Goal: Check status: Check status

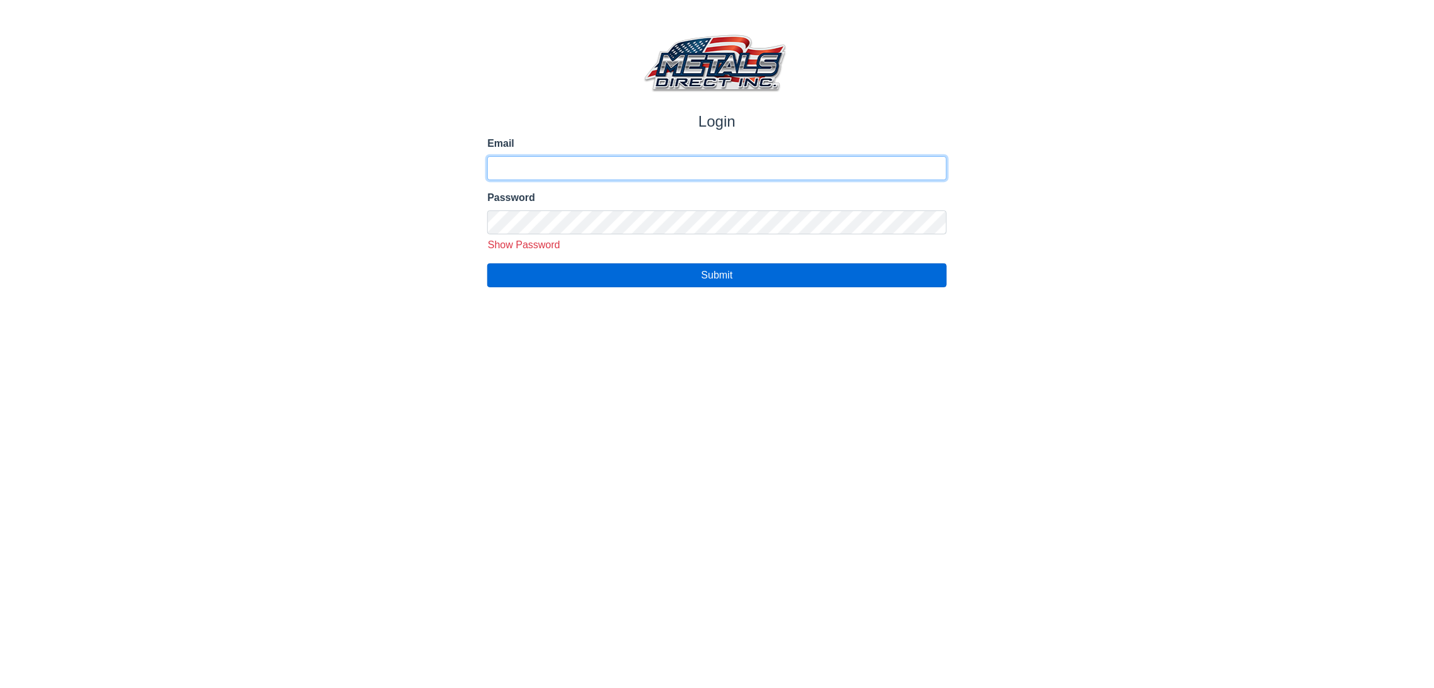
type input "**********"
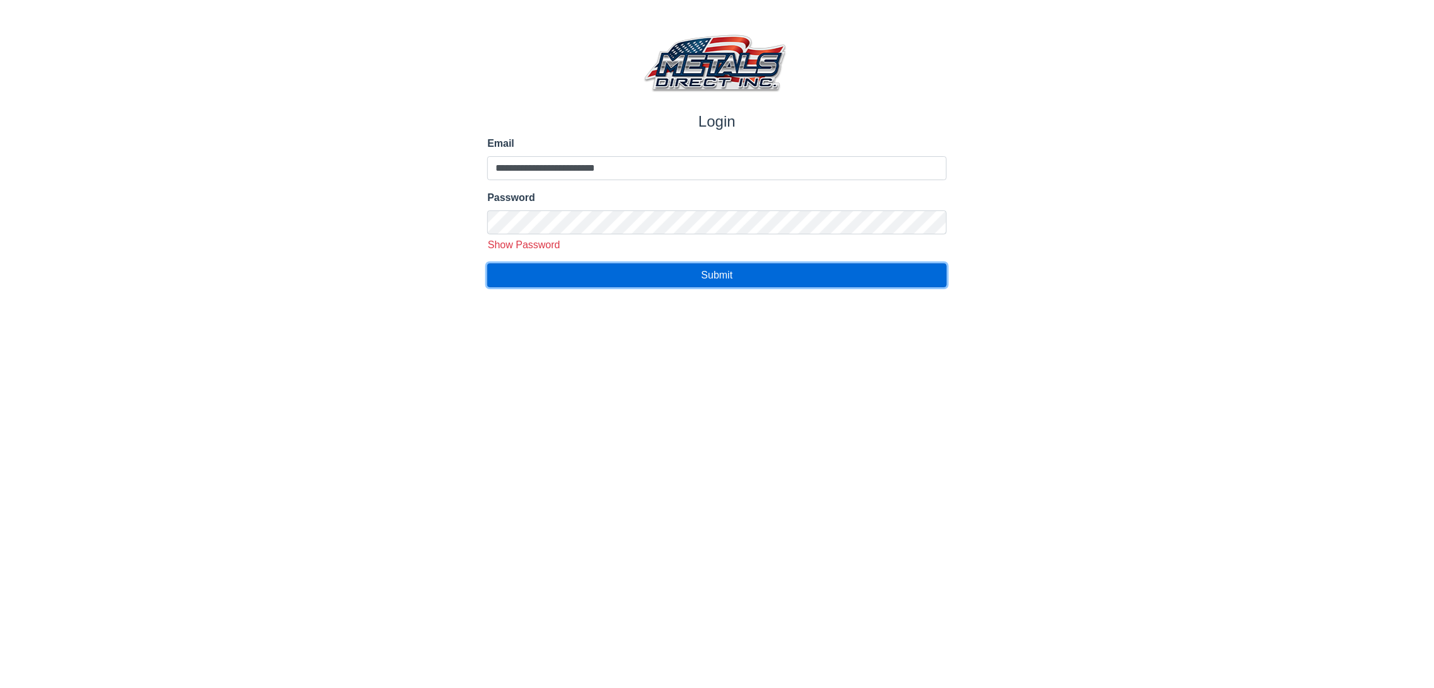
click at [623, 272] on button "Submit" at bounding box center [716, 276] width 459 height 24
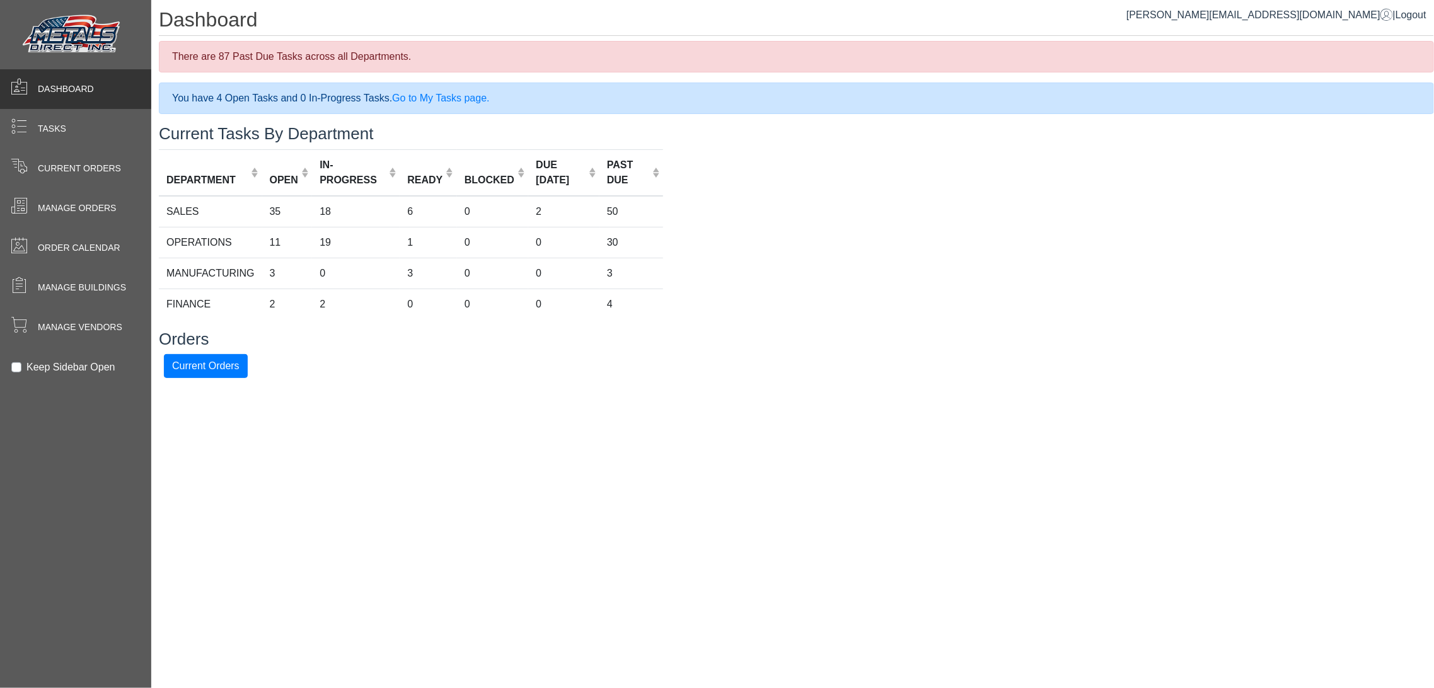
click at [91, 153] on div "Current Orders" at bounding box center [75, 169] width 151 height 40
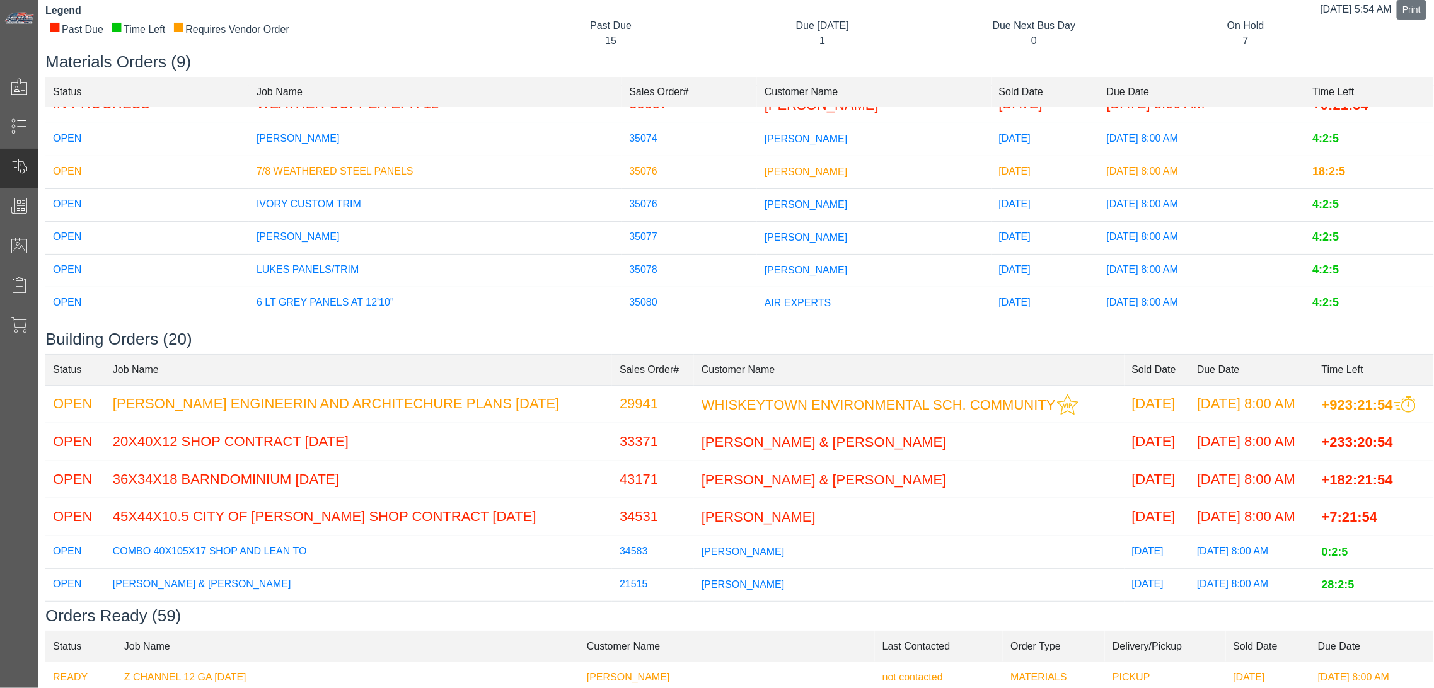
scroll to position [70, 0]
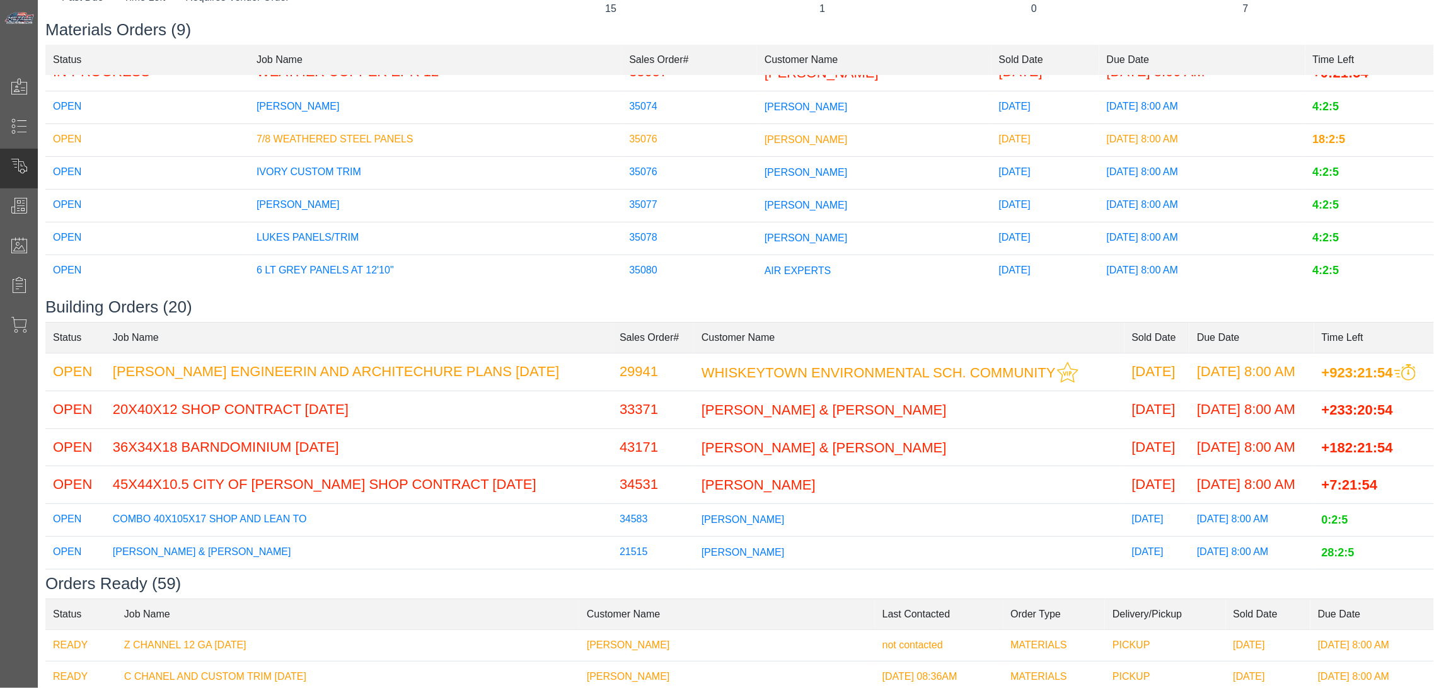
click at [786, 266] on td "AIR EXPERTS" at bounding box center [874, 271] width 235 height 33
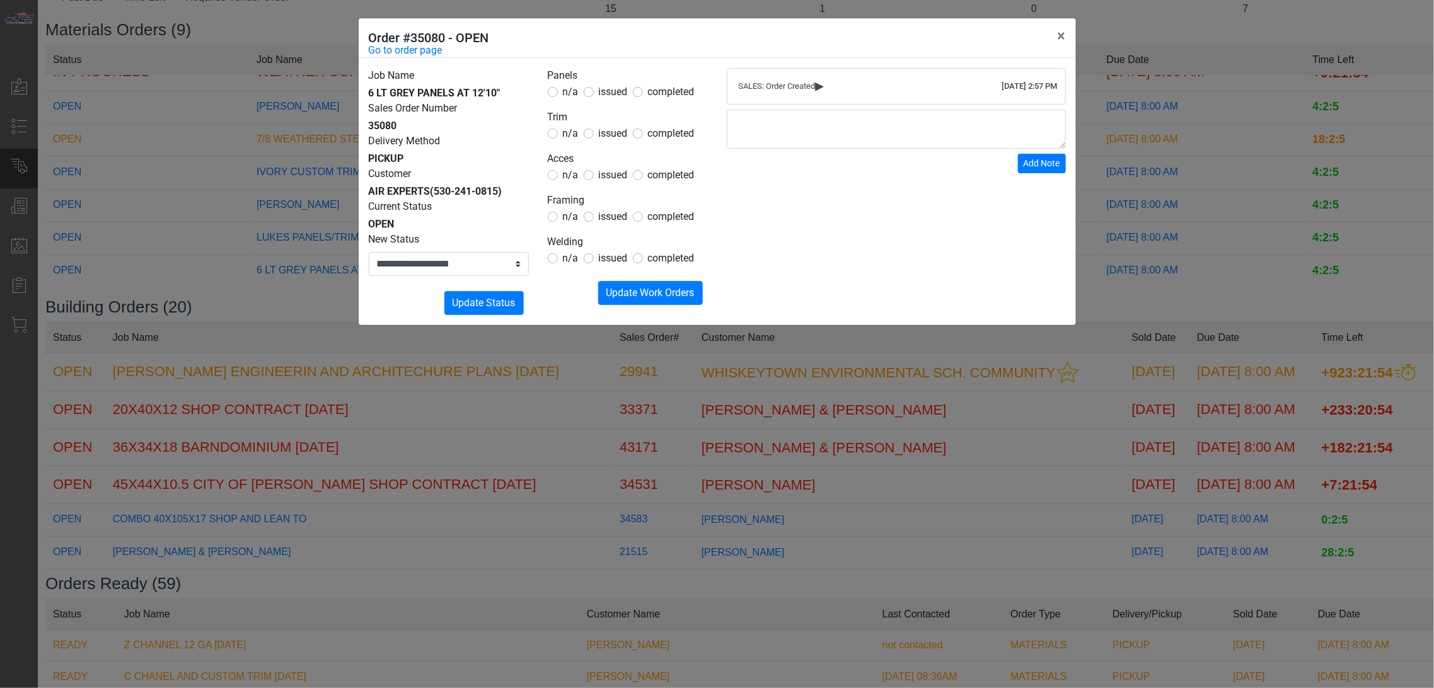
click at [610, 87] on span "issued" at bounding box center [613, 92] width 29 height 12
drag, startPoint x: 615, startPoint y: 110, endPoint x: 612, endPoint y: 126, distance: 16.8
click at [615, 110] on legend "Trim" at bounding box center [628, 118] width 160 height 16
drag, startPoint x: 610, startPoint y: 139, endPoint x: 613, endPoint y: 130, distance: 9.4
click at [612, 137] on span "issued" at bounding box center [613, 133] width 29 height 12
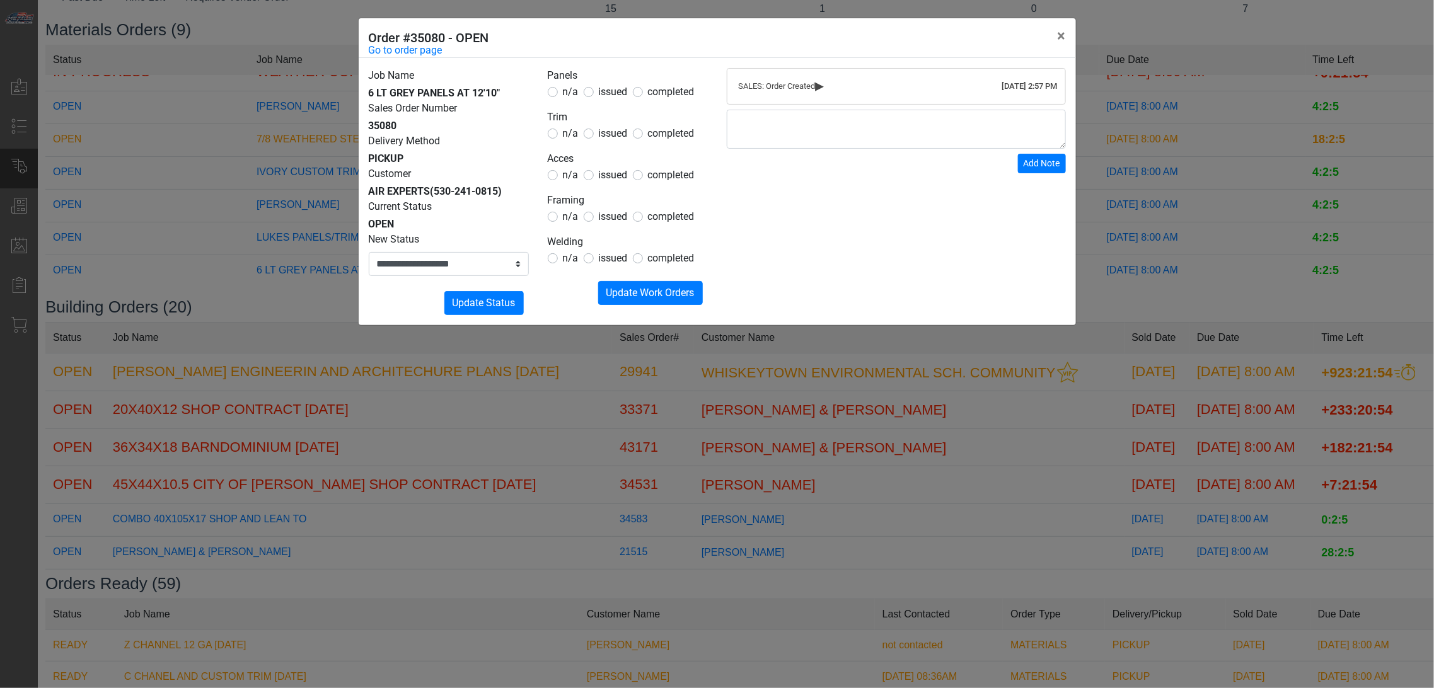
click at [606, 178] on span "issued" at bounding box center [613, 175] width 29 height 12
click at [605, 135] on span "issued" at bounding box center [613, 133] width 29 height 12
click at [571, 224] on label "n/a" at bounding box center [571, 216] width 16 height 15
drag, startPoint x: 579, startPoint y: 276, endPoint x: 569, endPoint y: 259, distance: 19.8
click at [578, 276] on form "Panels n/a issued completed Trim n/a issued completed Acces n/a issued complete…" at bounding box center [628, 186] width 160 height 237
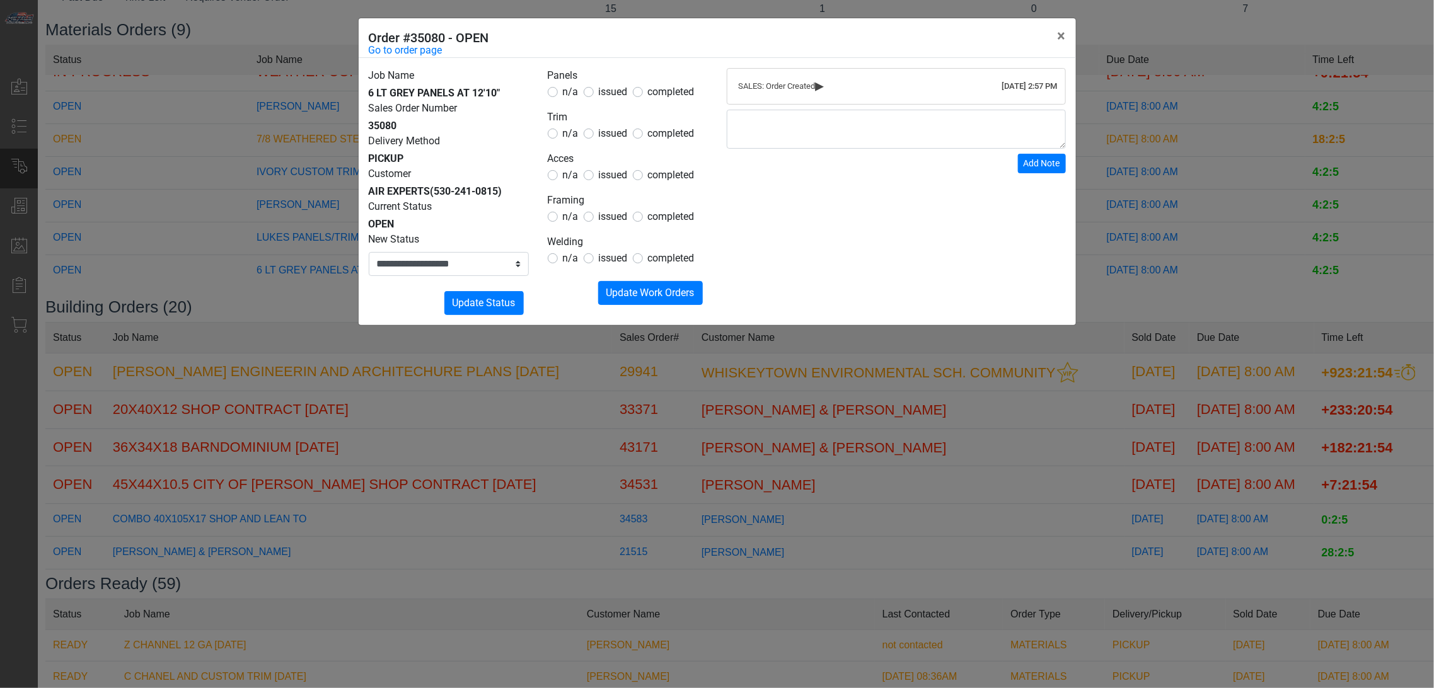
click at [569, 258] on span "n/a" at bounding box center [571, 258] width 16 height 12
click at [617, 280] on form "Panels n/a issued completed Trim n/a issued completed Acces n/a issued complete…" at bounding box center [628, 186] width 160 height 237
click at [607, 294] on span "Update Work Orders" at bounding box center [651, 293] width 88 height 12
drag, startPoint x: 469, startPoint y: 265, endPoint x: 468, endPoint y: 275, distance: 9.5
click at [468, 265] on select "**********" at bounding box center [449, 264] width 160 height 24
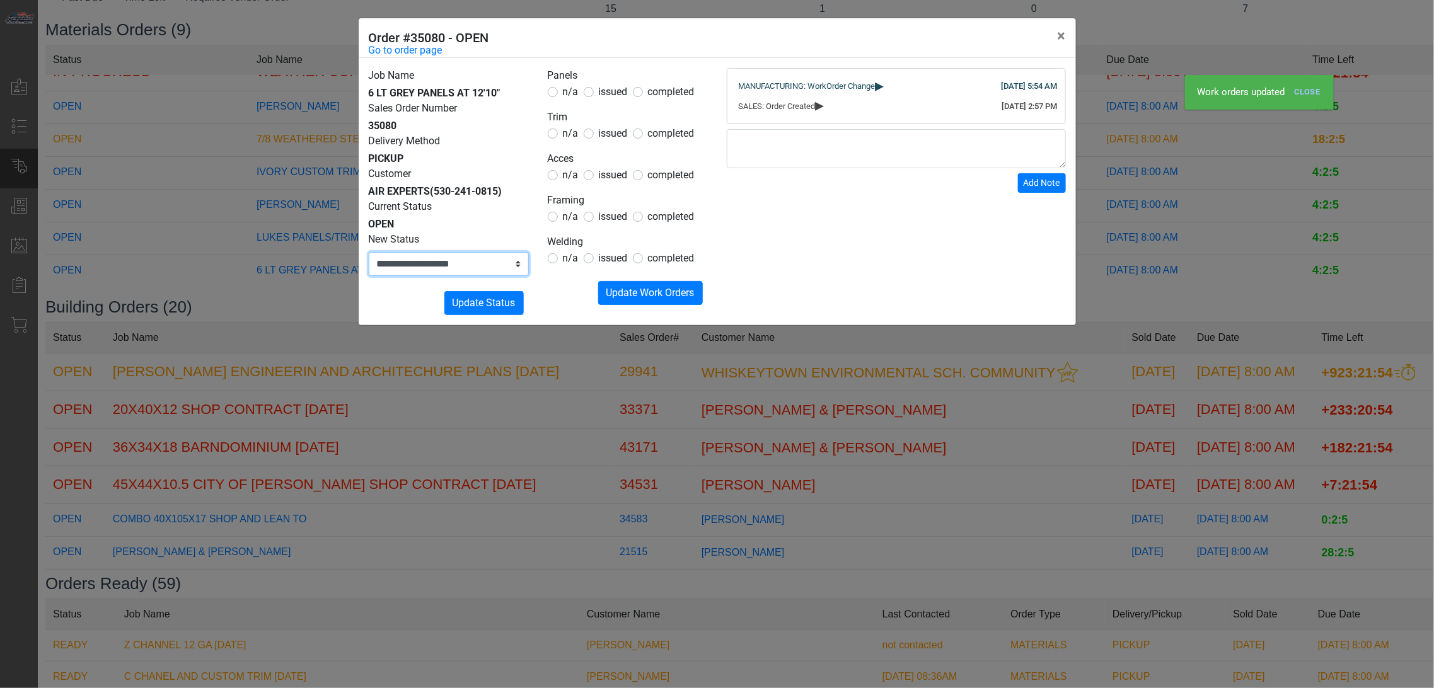
select select "**********"
click at [369, 252] on select "**********" at bounding box center [449, 264] width 160 height 24
click at [485, 309] on span "Update Status" at bounding box center [484, 303] width 63 height 12
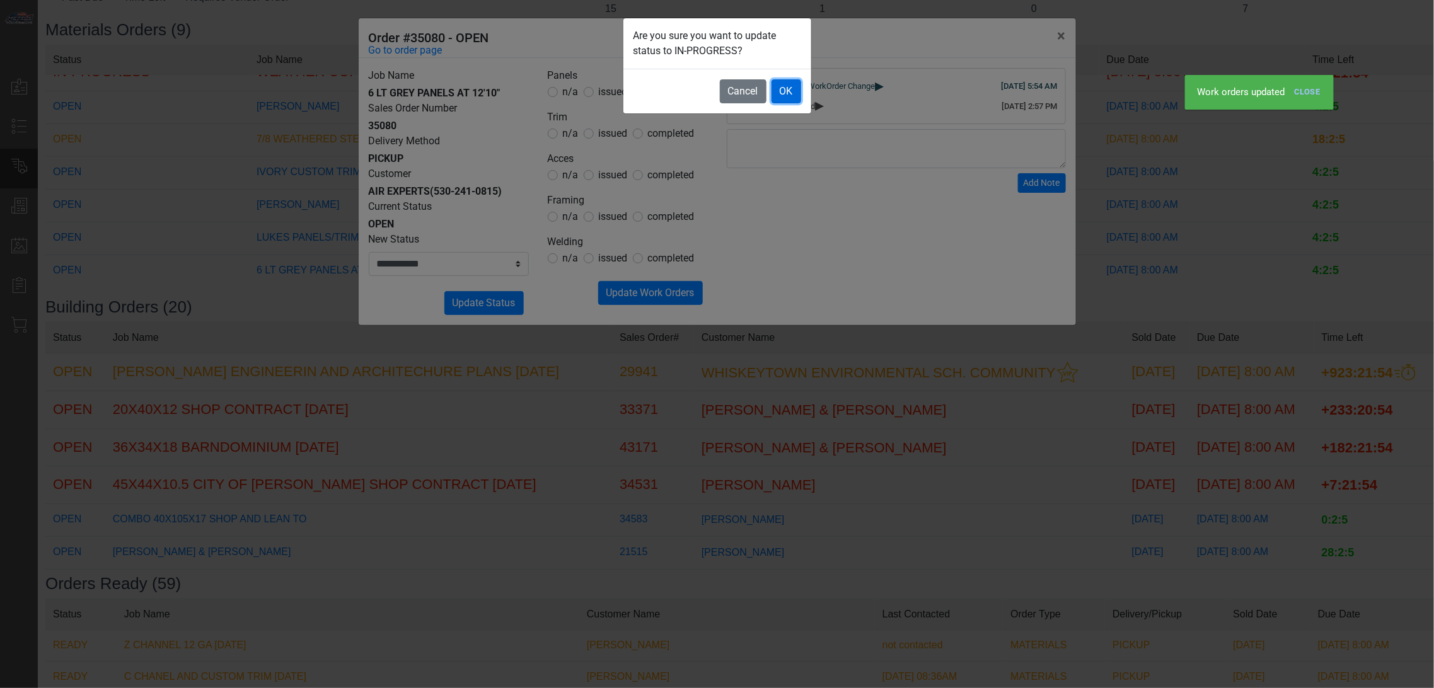
click at [782, 86] on button "OK" at bounding box center [787, 91] width 30 height 24
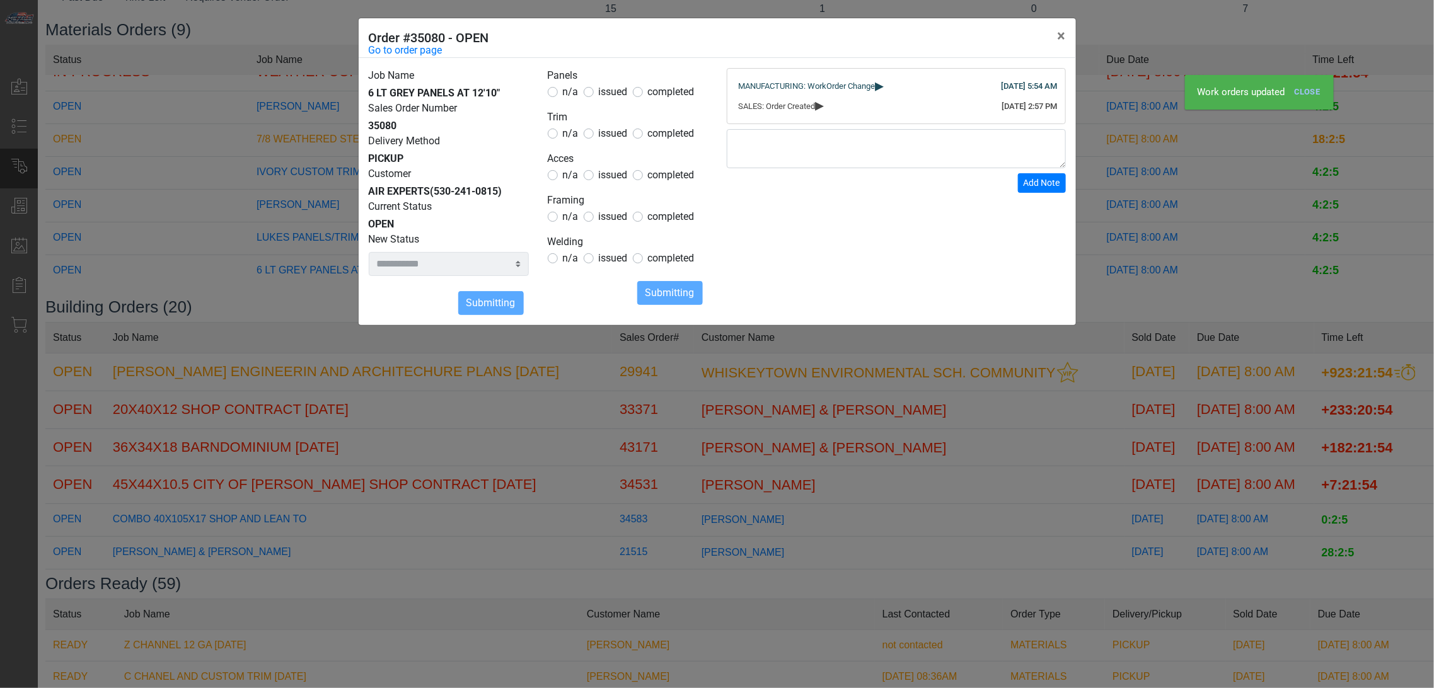
select select
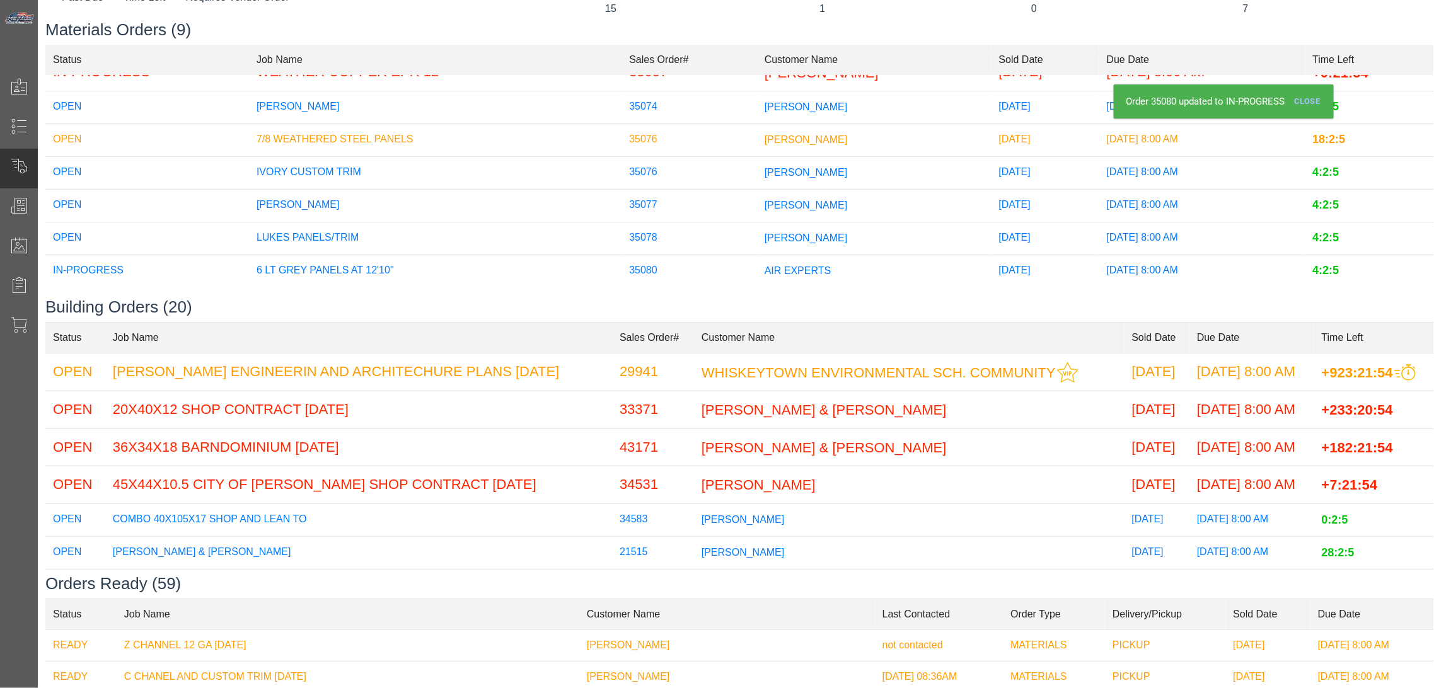
click at [778, 199] on span "[PERSON_NAME]" at bounding box center [806, 204] width 83 height 11
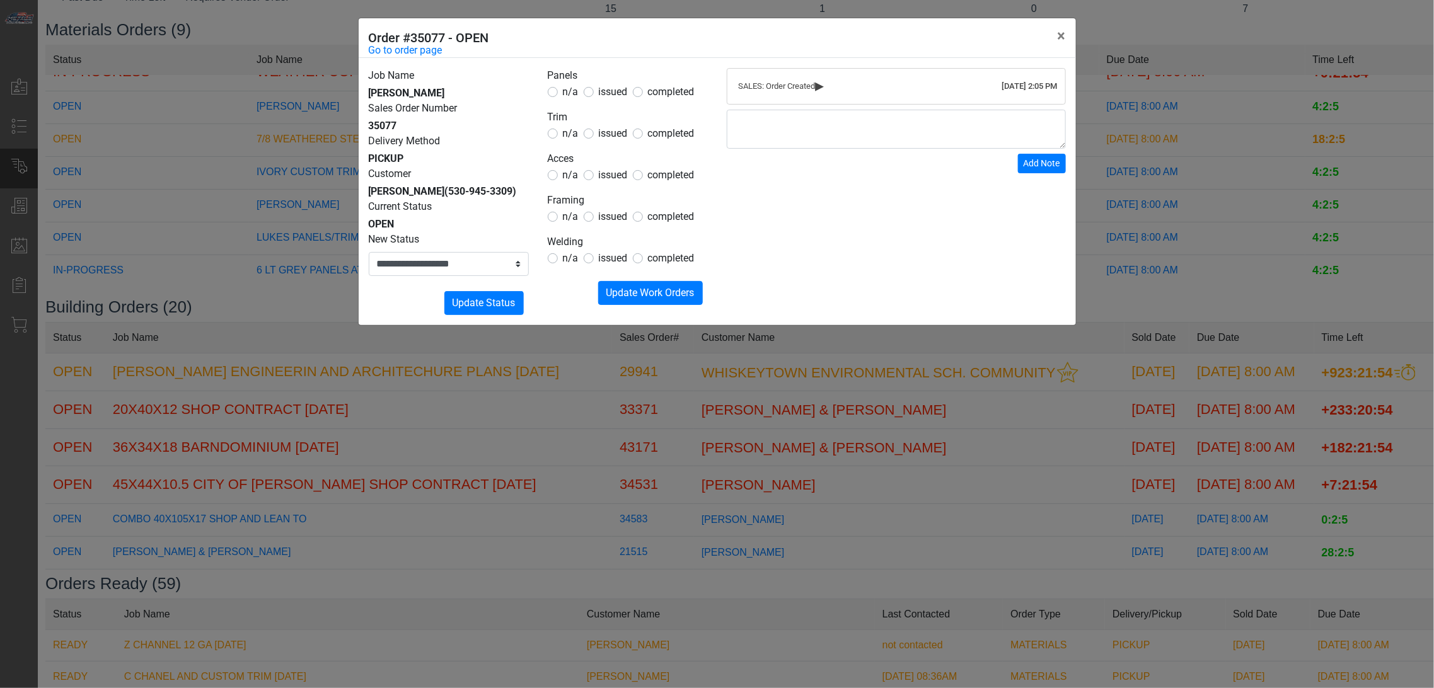
click at [576, 53] on header "Order #35077 - OPEN ×" at bounding box center [717, 38] width 717 height 40
drag, startPoint x: 618, startPoint y: 74, endPoint x: 604, endPoint y: 96, distance: 26.4
click at [615, 77] on legend "Panels" at bounding box center [628, 76] width 160 height 16
click at [604, 97] on span "issued" at bounding box center [613, 92] width 29 height 12
drag, startPoint x: 603, startPoint y: 175, endPoint x: 596, endPoint y: 181, distance: 8.5
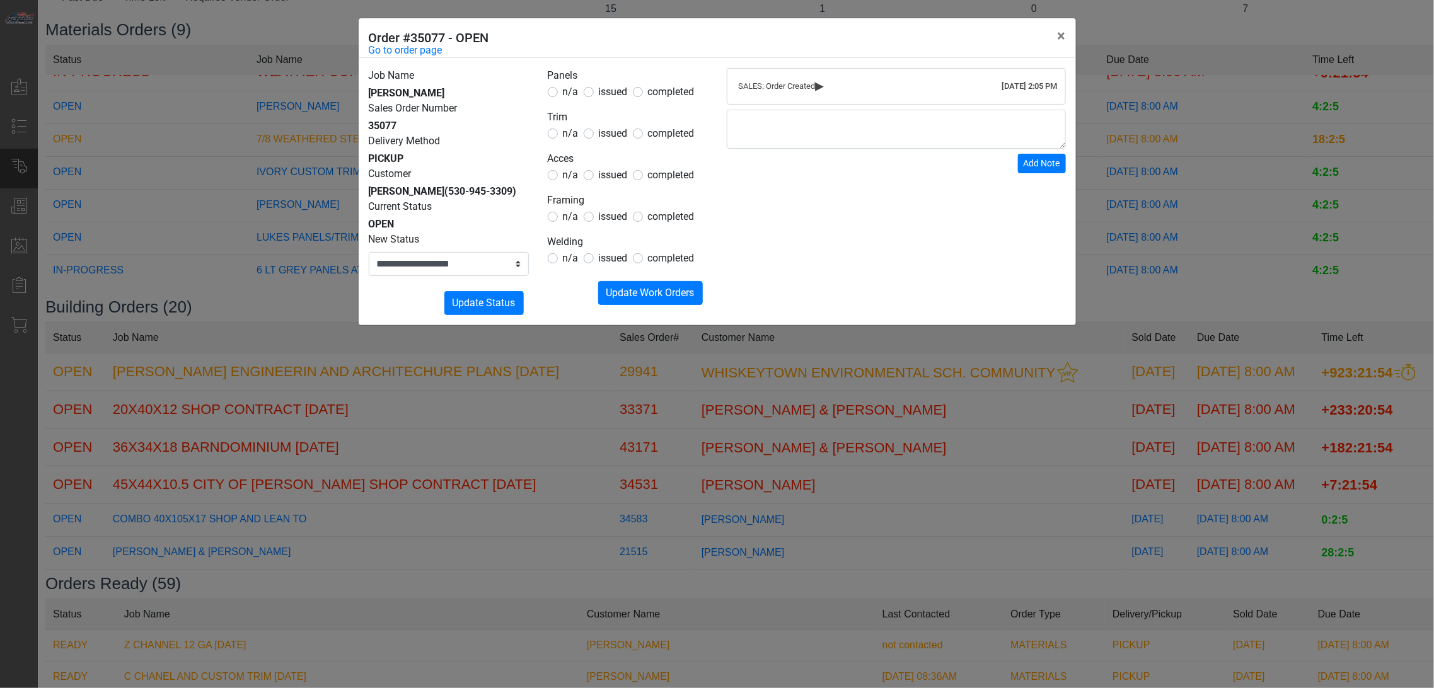
click at [602, 177] on span "issued" at bounding box center [613, 175] width 29 height 12
drag, startPoint x: 562, startPoint y: 210, endPoint x: 574, endPoint y: 219, distance: 14.8
click at [564, 212] on span "n/a" at bounding box center [571, 217] width 16 height 12
click at [567, 145] on form "Panels n/a issued completed Trim n/a issued completed Acces n/a issued complete…" at bounding box center [628, 186] width 160 height 237
drag, startPoint x: 572, startPoint y: 137, endPoint x: 564, endPoint y: 224, distance: 88.1
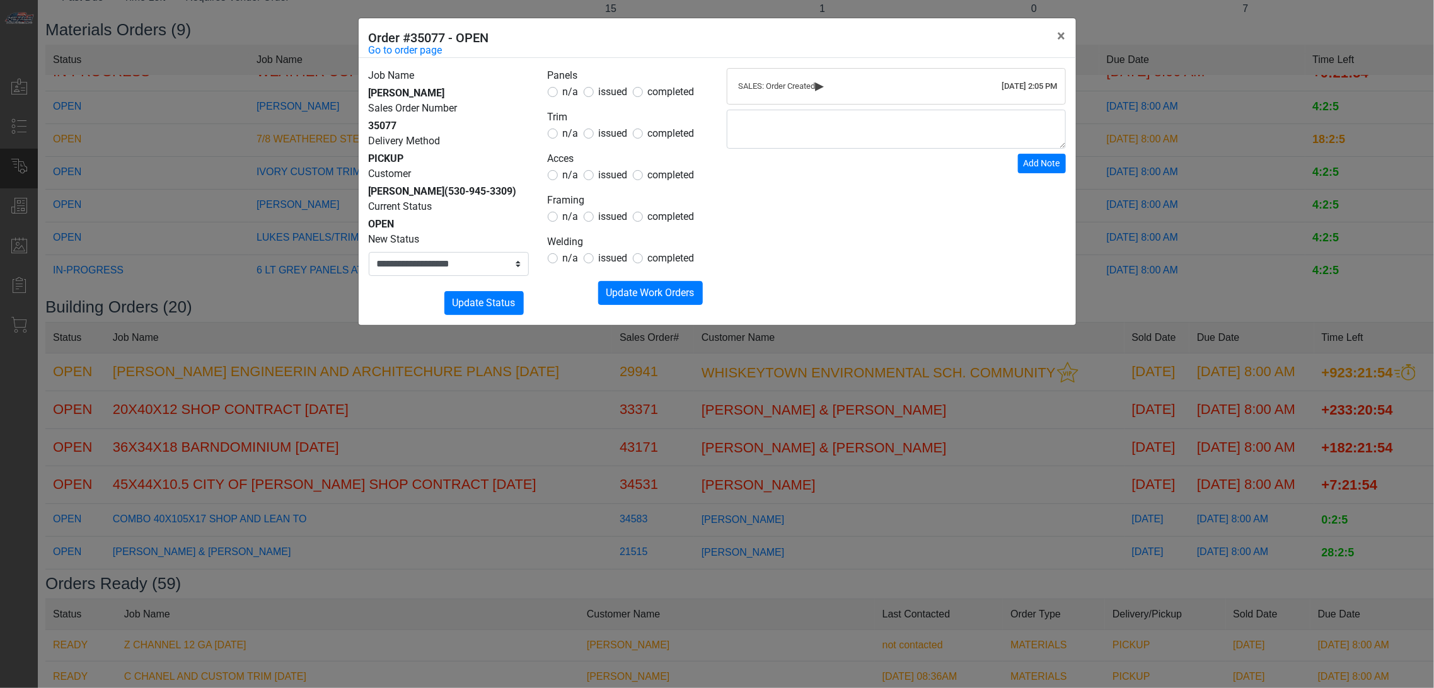
click at [572, 139] on span "n/a" at bounding box center [571, 133] width 16 height 12
click at [561, 261] on div "n/a" at bounding box center [563, 258] width 31 height 15
click at [569, 263] on span "n/a" at bounding box center [571, 258] width 16 height 12
click at [607, 287] on span "Update Work Orders" at bounding box center [651, 293] width 88 height 12
click at [484, 275] on select "**********" at bounding box center [449, 264] width 160 height 24
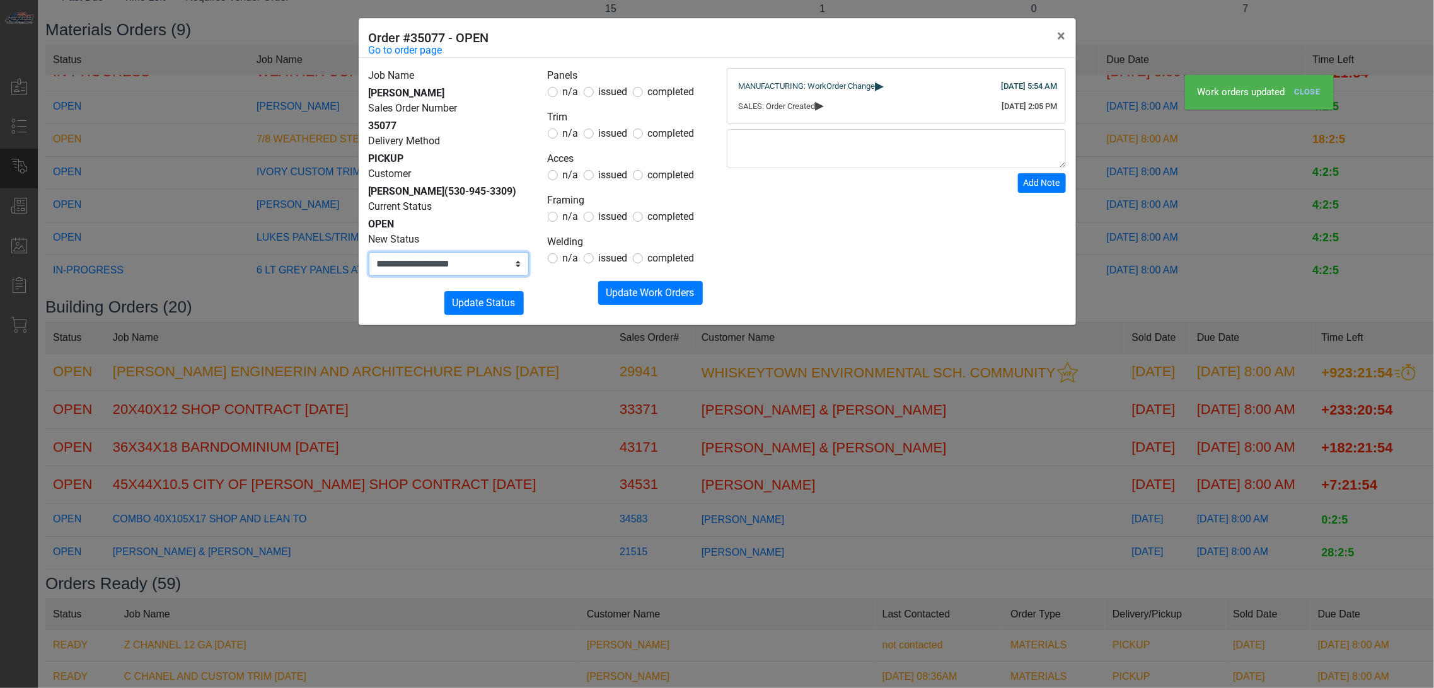
select select "**********"
click at [369, 252] on select "**********" at bounding box center [449, 264] width 160 height 24
click at [489, 312] on button "Submitting Update Status" at bounding box center [483, 303] width 79 height 24
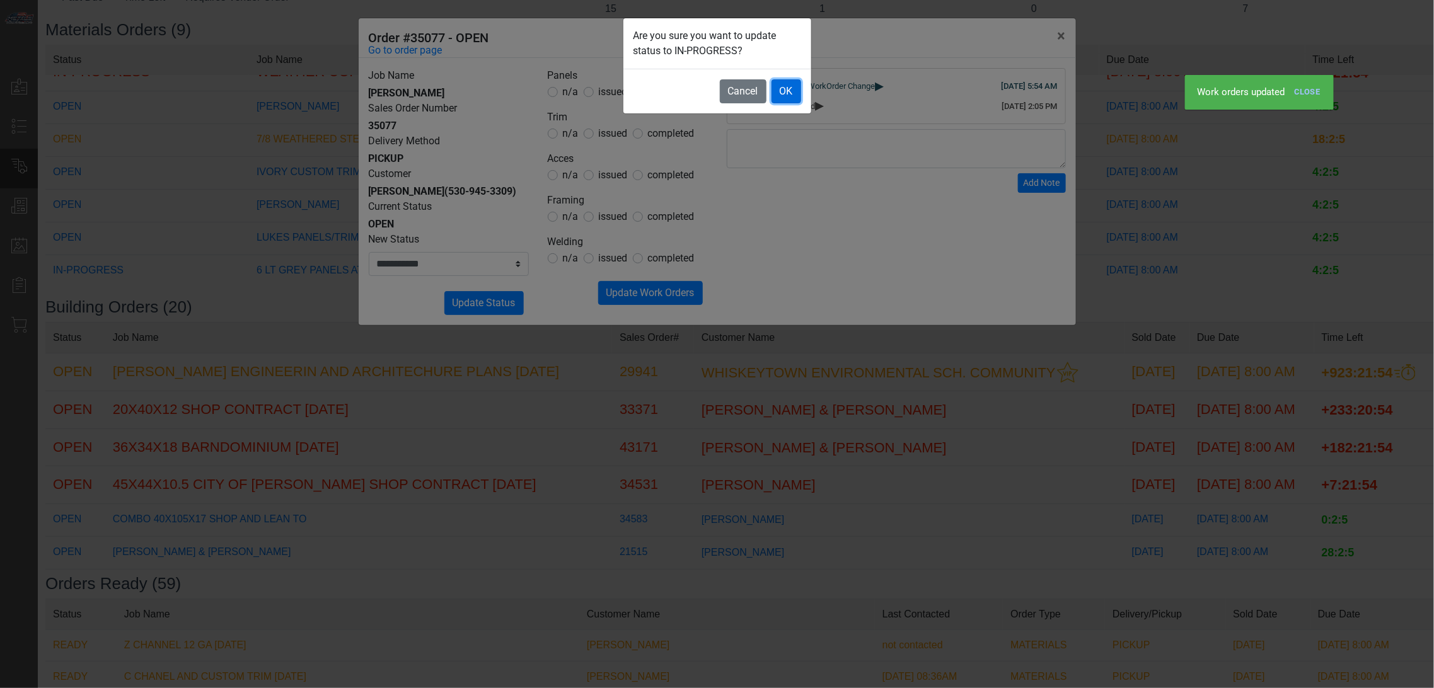
click at [782, 86] on button "OK" at bounding box center [787, 91] width 30 height 24
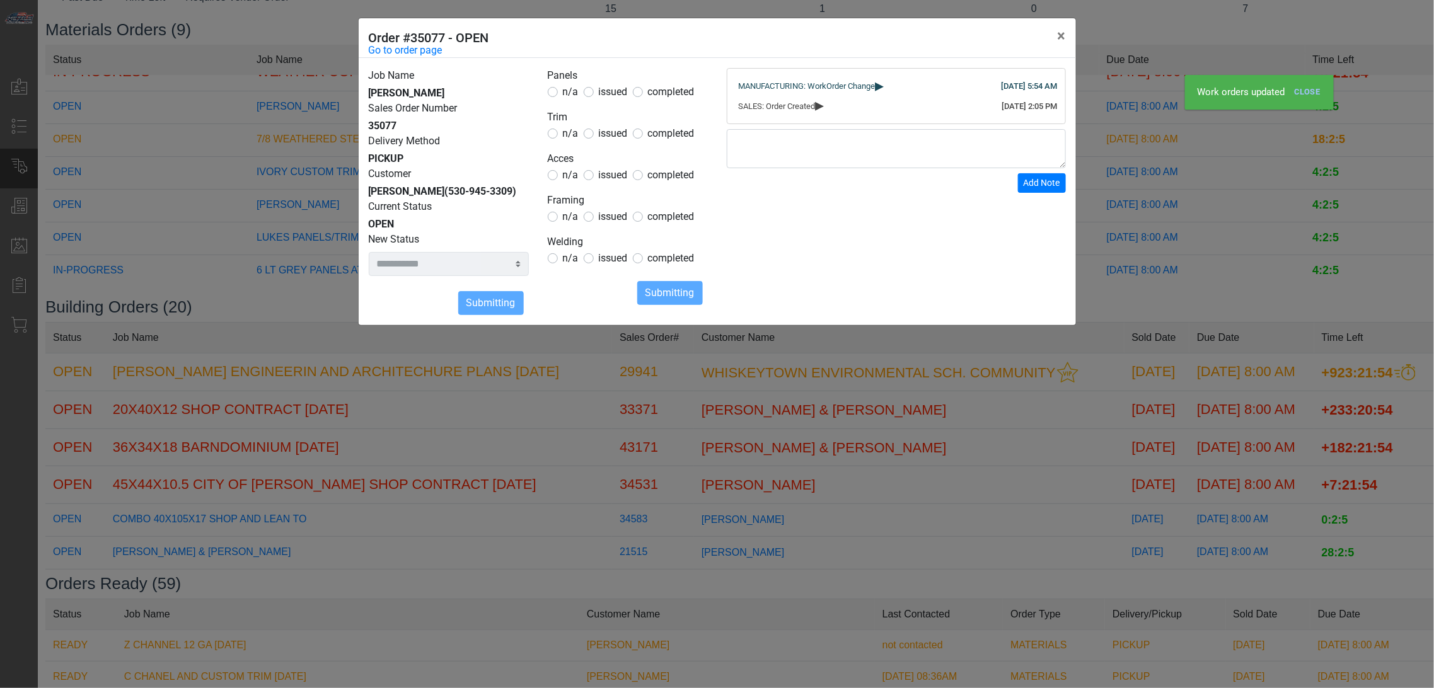
select select
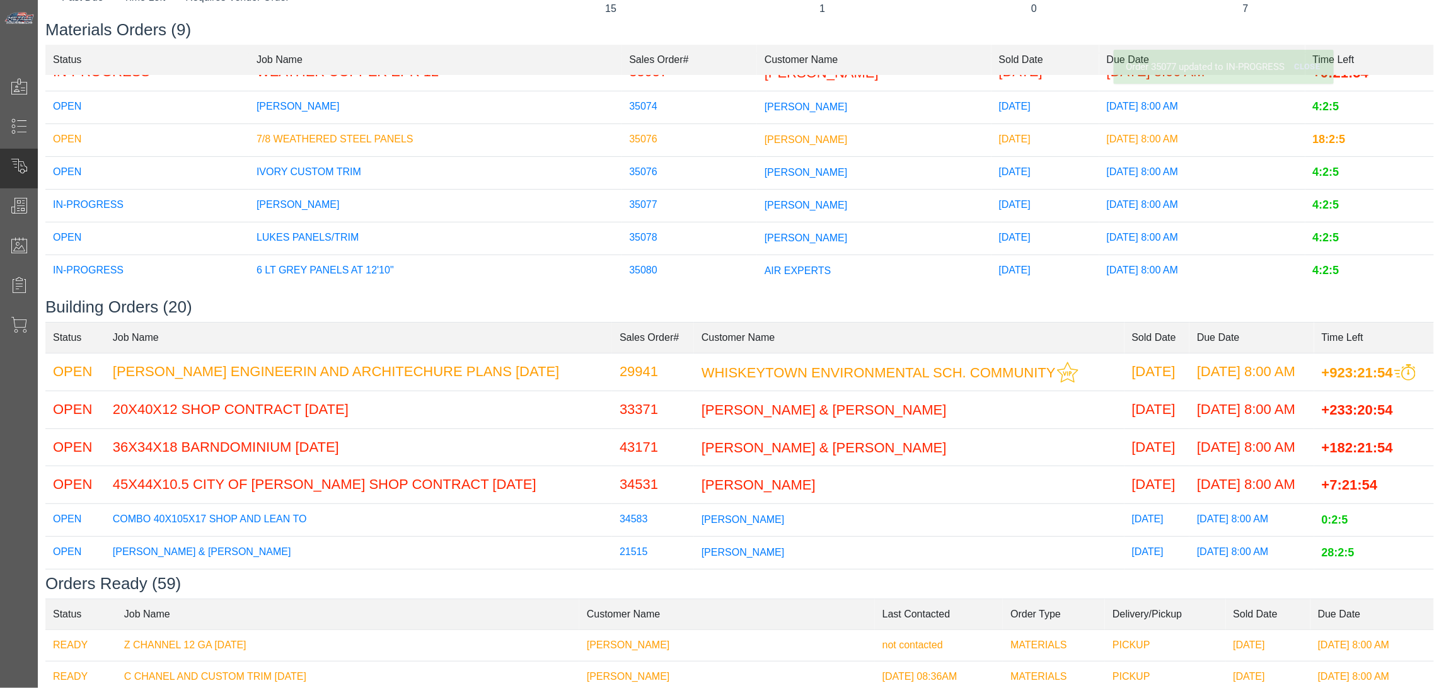
click at [765, 101] on span "[PERSON_NAME]" at bounding box center [806, 106] width 83 height 11
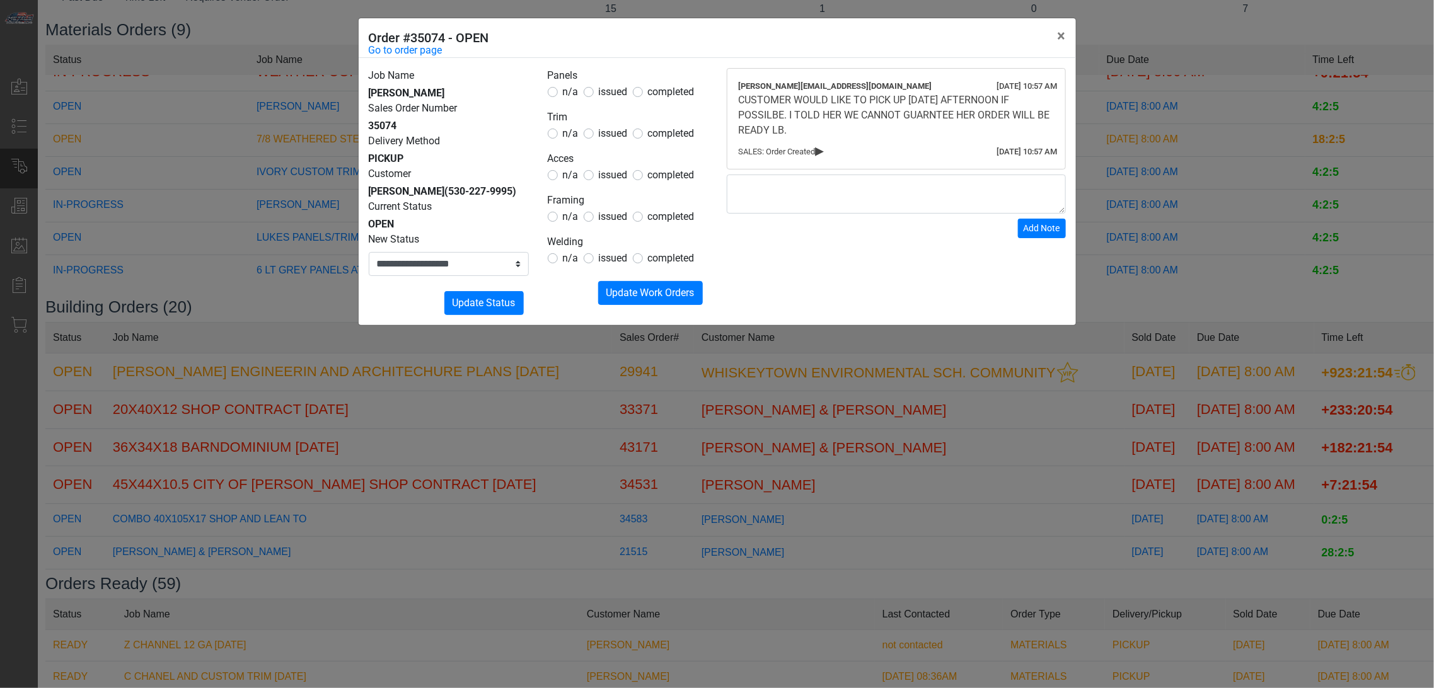
click at [628, 87] on div "n/a issued completed" at bounding box center [628, 91] width 160 height 15
click at [622, 92] on span "issued" at bounding box center [613, 92] width 29 height 12
drag, startPoint x: 572, startPoint y: 134, endPoint x: 571, endPoint y: 146, distance: 12.7
click at [572, 135] on span "n/a" at bounding box center [571, 133] width 16 height 12
click at [571, 179] on span "n/a" at bounding box center [571, 175] width 16 height 12
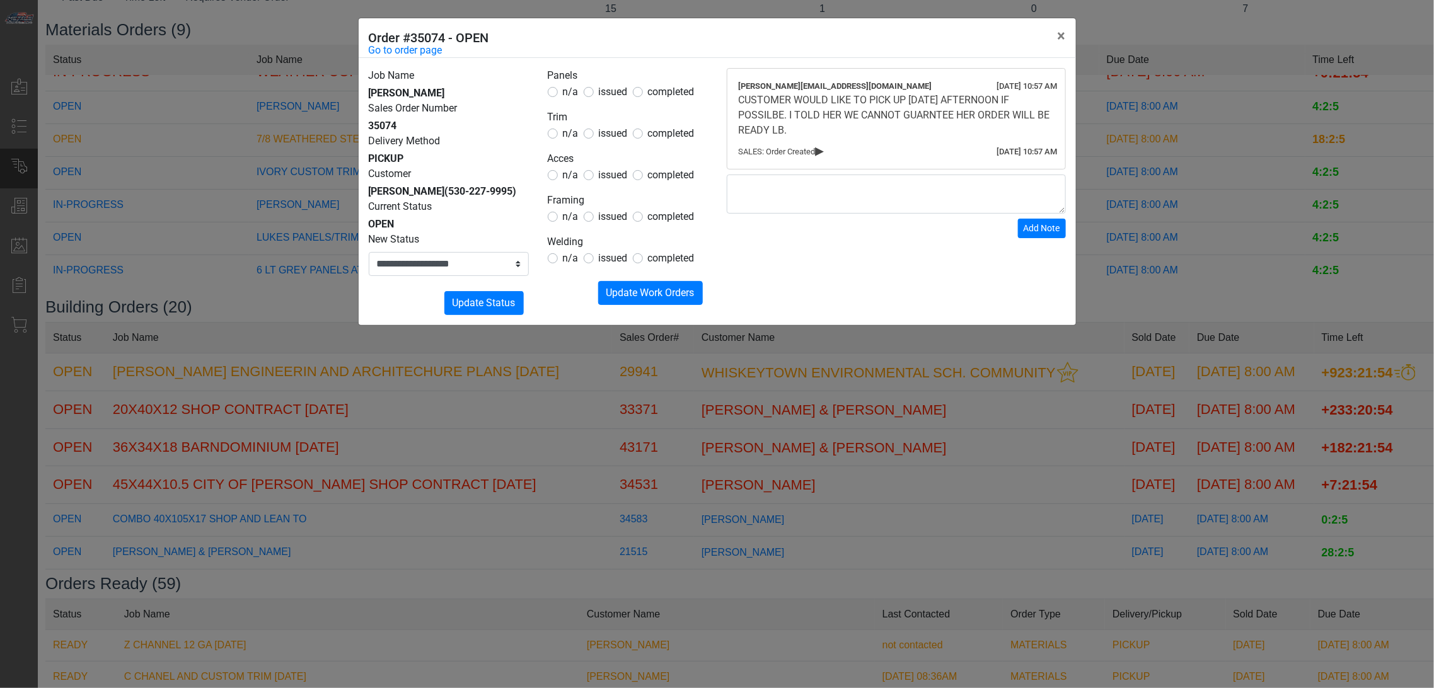
click at [571, 211] on span "n/a" at bounding box center [571, 217] width 16 height 12
click at [571, 219] on span "n/a" at bounding box center [571, 217] width 16 height 12
click at [569, 249] on legend "Welding" at bounding box center [628, 243] width 160 height 16
click at [566, 258] on span "n/a" at bounding box center [571, 258] width 16 height 12
click at [615, 287] on span "Update Work Orders" at bounding box center [651, 293] width 88 height 12
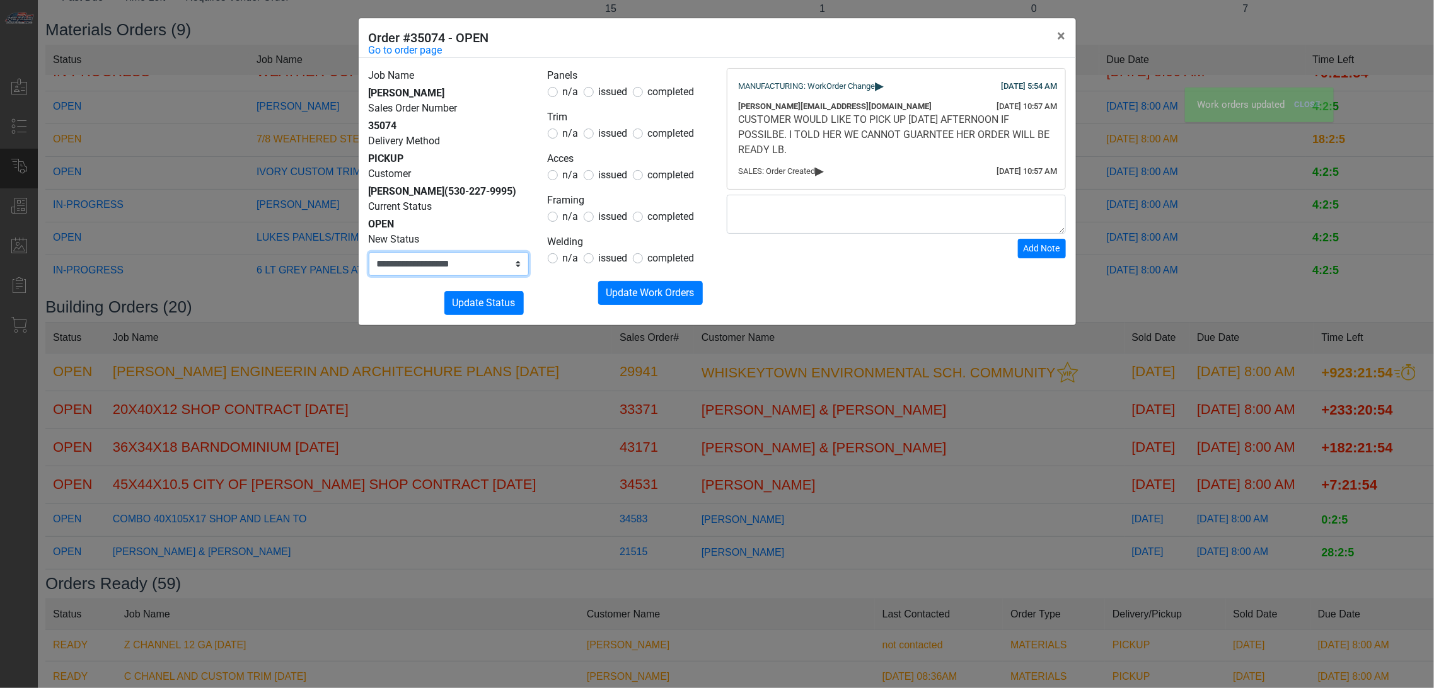
drag, startPoint x: 494, startPoint y: 260, endPoint x: 490, endPoint y: 267, distance: 7.7
click at [494, 260] on select "**********" at bounding box center [449, 264] width 160 height 24
select select "**********"
click at [369, 252] on select "**********" at bounding box center [449, 264] width 160 height 24
click at [497, 313] on button "Submitting Update Status" at bounding box center [483, 303] width 79 height 24
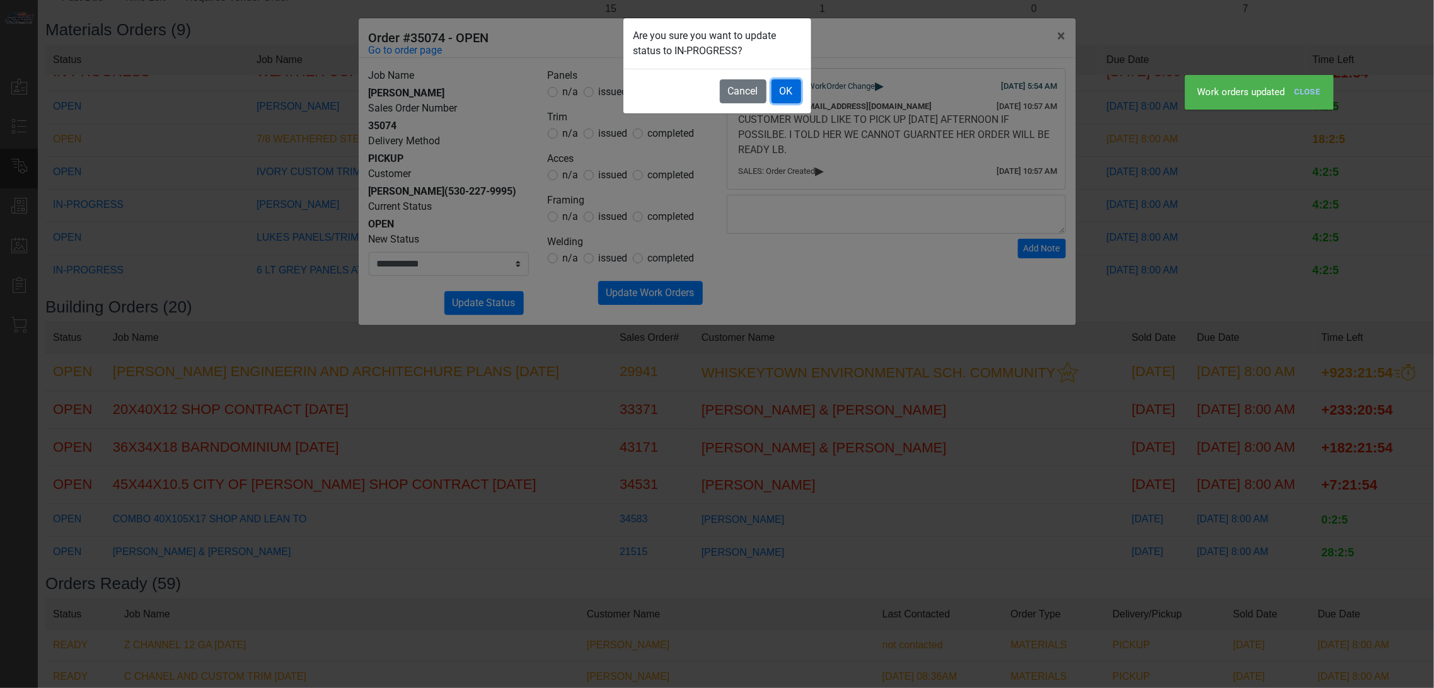
click at [774, 101] on button "OK" at bounding box center [787, 91] width 30 height 24
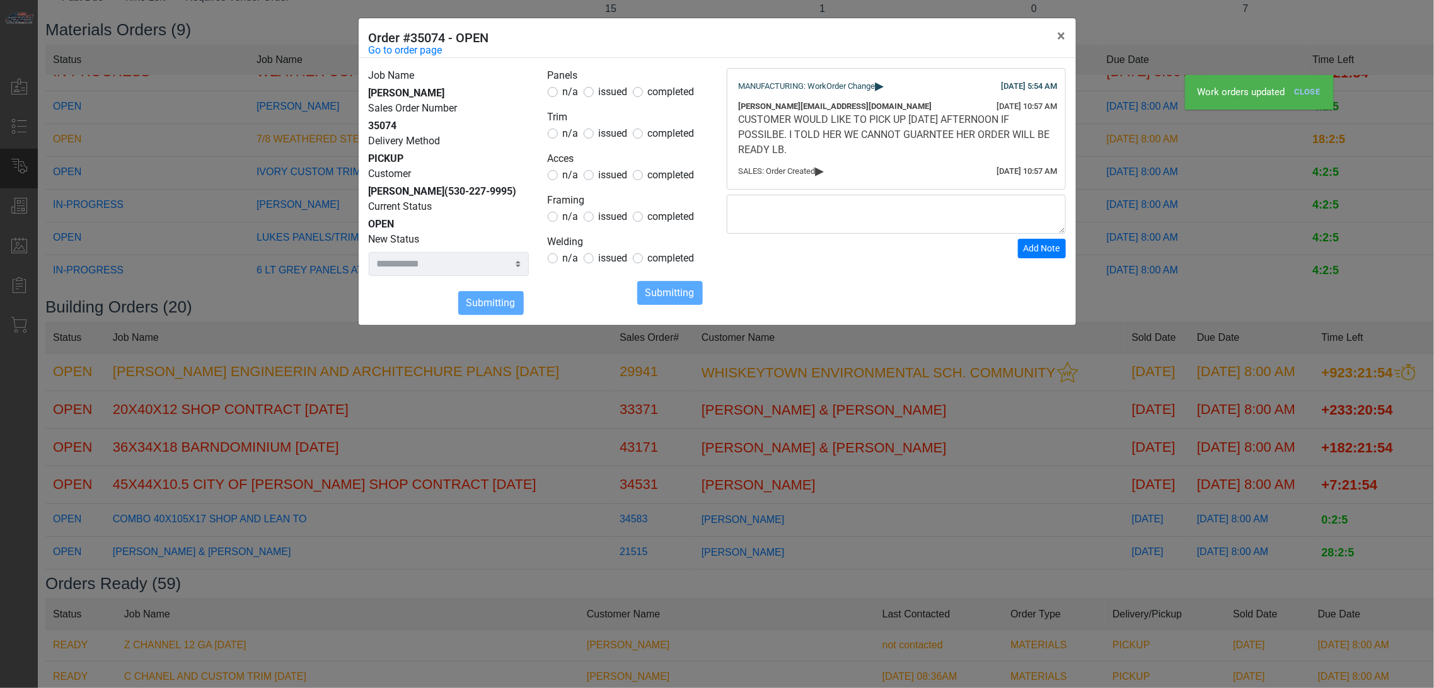
select select
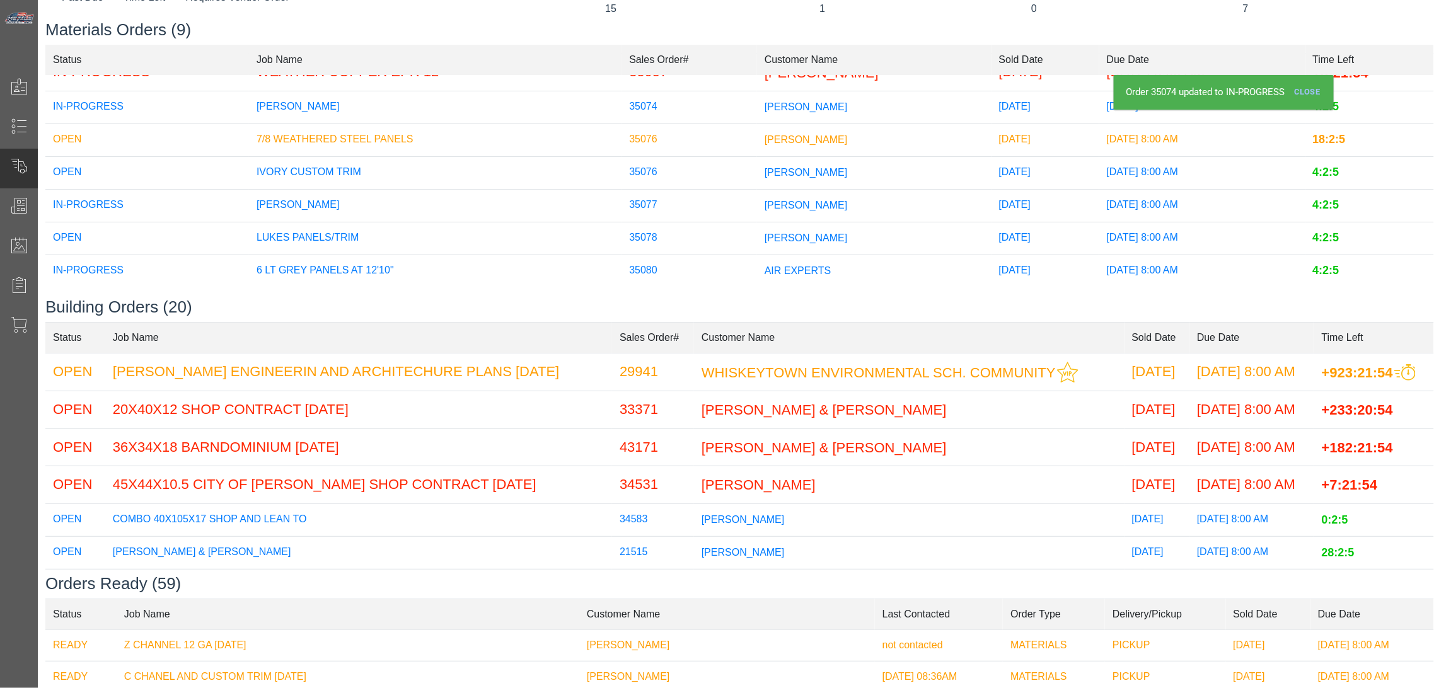
click at [787, 101] on span "[PERSON_NAME]" at bounding box center [806, 106] width 83 height 11
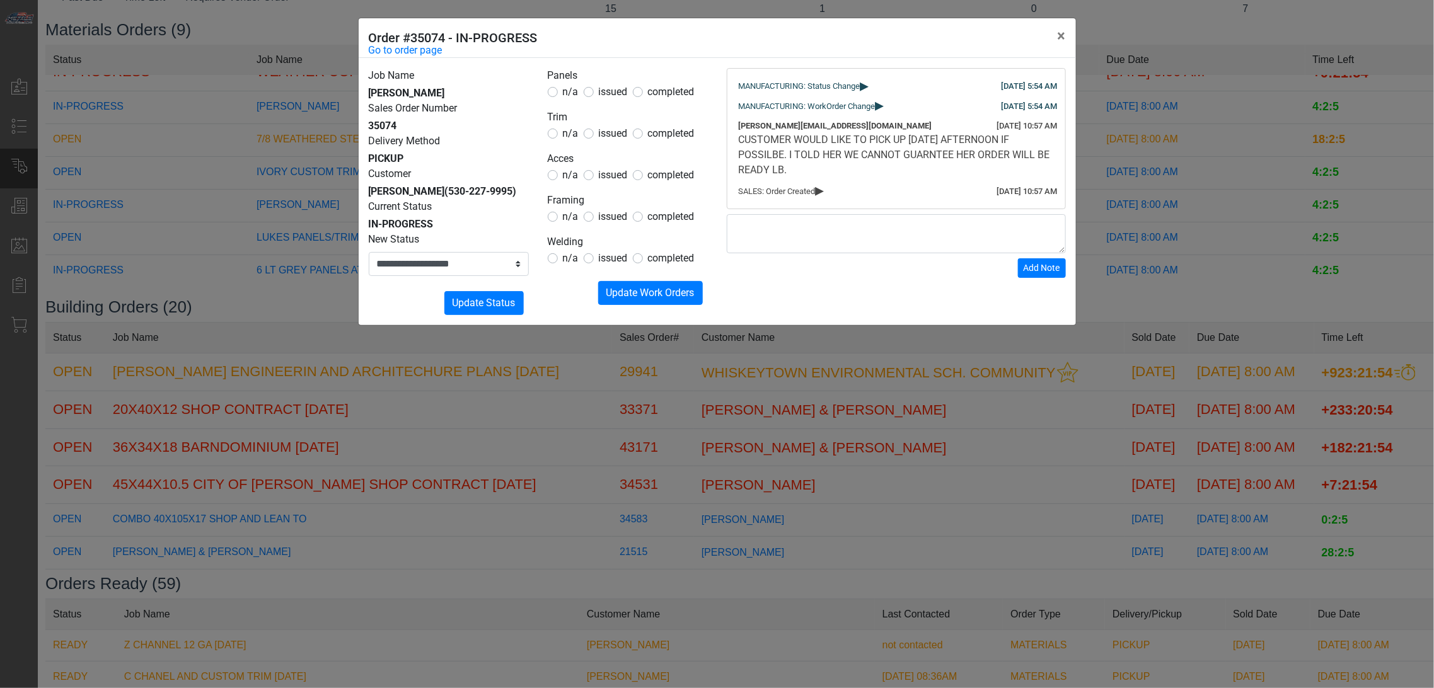
click at [854, 395] on div "**********" at bounding box center [717, 344] width 1434 height 688
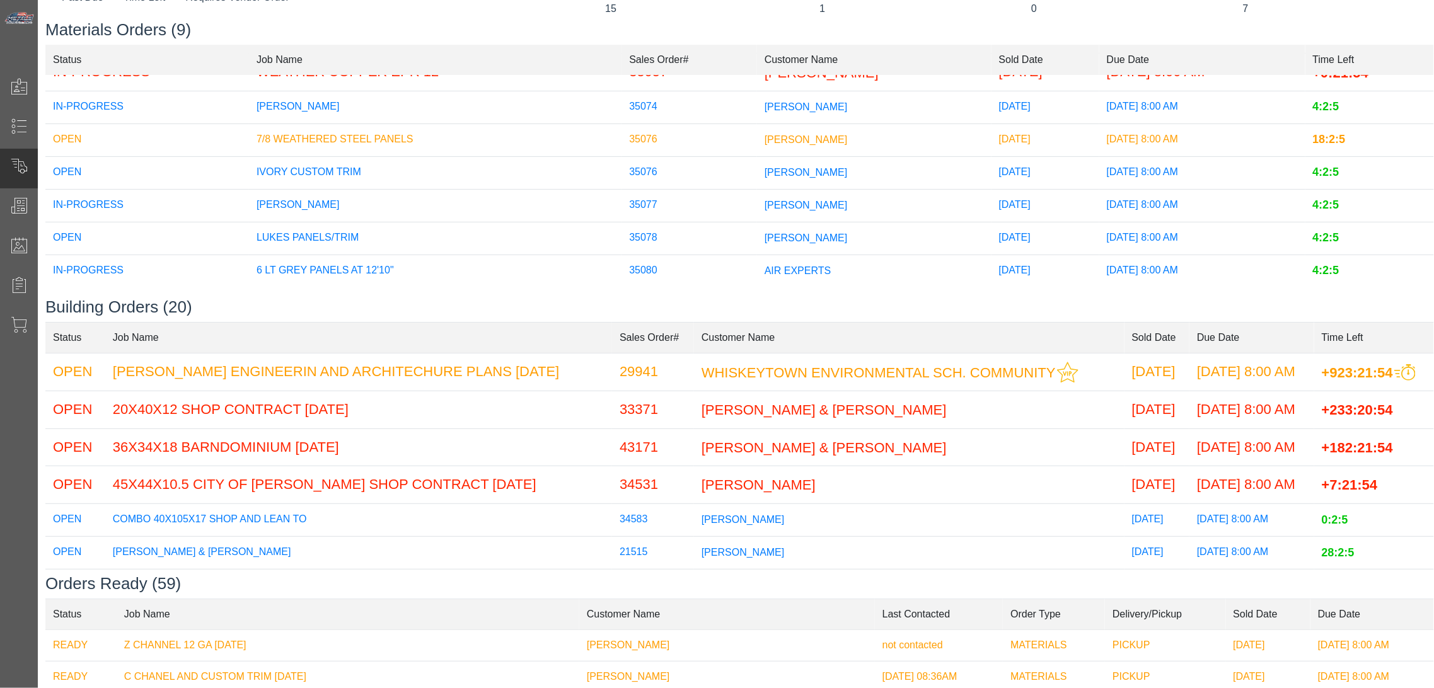
click at [765, 232] on span "[PERSON_NAME]" at bounding box center [806, 237] width 83 height 11
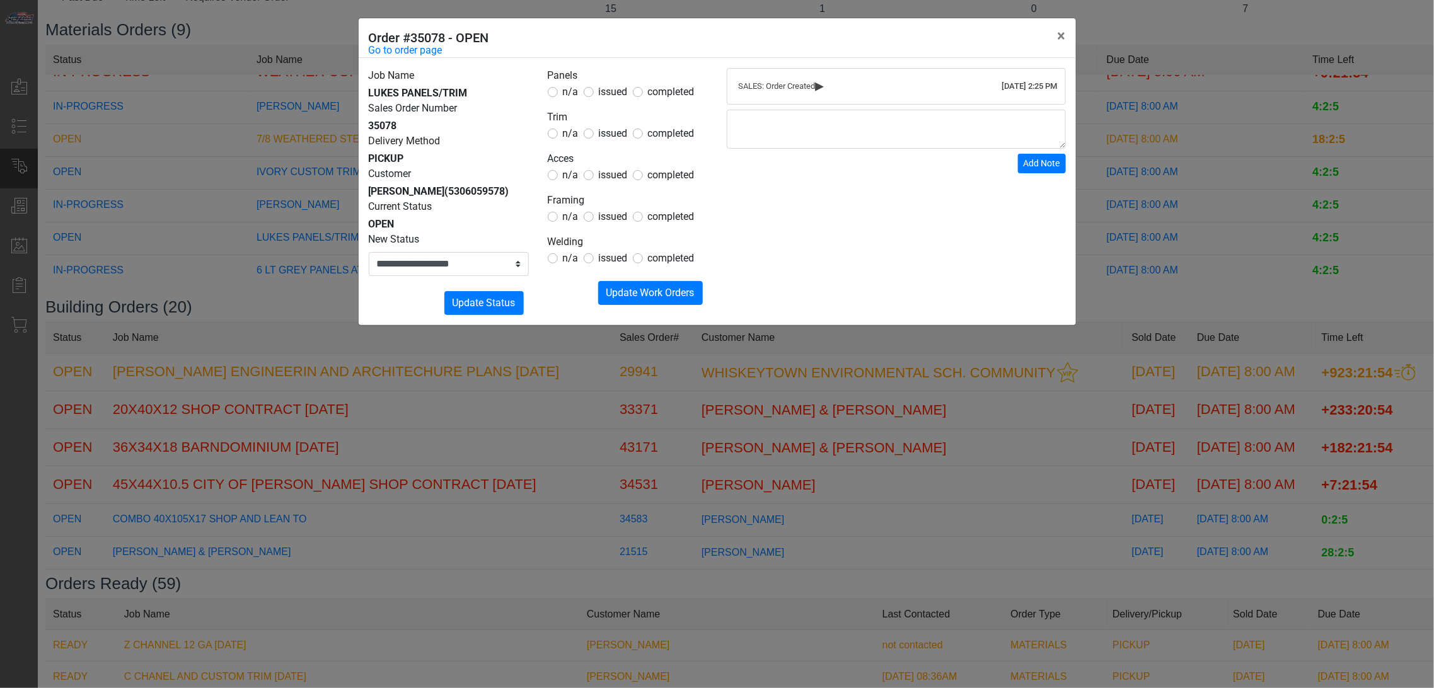
drag, startPoint x: 612, startPoint y: 87, endPoint x: 614, endPoint y: 110, distance: 22.8
click at [612, 89] on span "issued" at bounding box center [613, 92] width 29 height 12
drag, startPoint x: 610, startPoint y: 128, endPoint x: 608, endPoint y: 139, distance: 11.4
click at [609, 131] on span "issued" at bounding box center [613, 133] width 29 height 12
drag, startPoint x: 609, startPoint y: 172, endPoint x: 595, endPoint y: 197, distance: 28.5
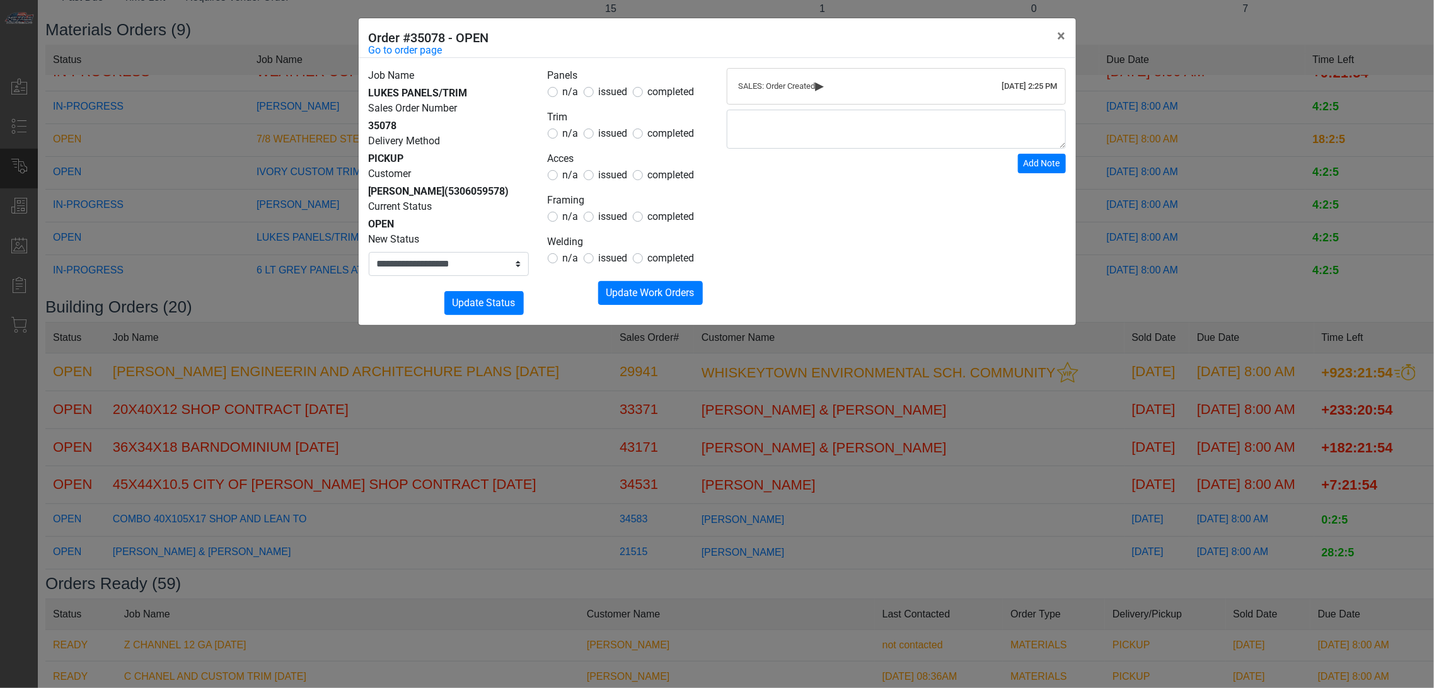
click at [609, 173] on span "issued" at bounding box center [613, 175] width 29 height 12
click at [569, 219] on span "n/a" at bounding box center [571, 217] width 16 height 12
click at [574, 212] on span "n/a" at bounding box center [571, 217] width 16 height 12
click at [569, 253] on span "n/a" at bounding box center [571, 258] width 16 height 12
drag, startPoint x: 619, startPoint y: 287, endPoint x: 567, endPoint y: 286, distance: 51.7
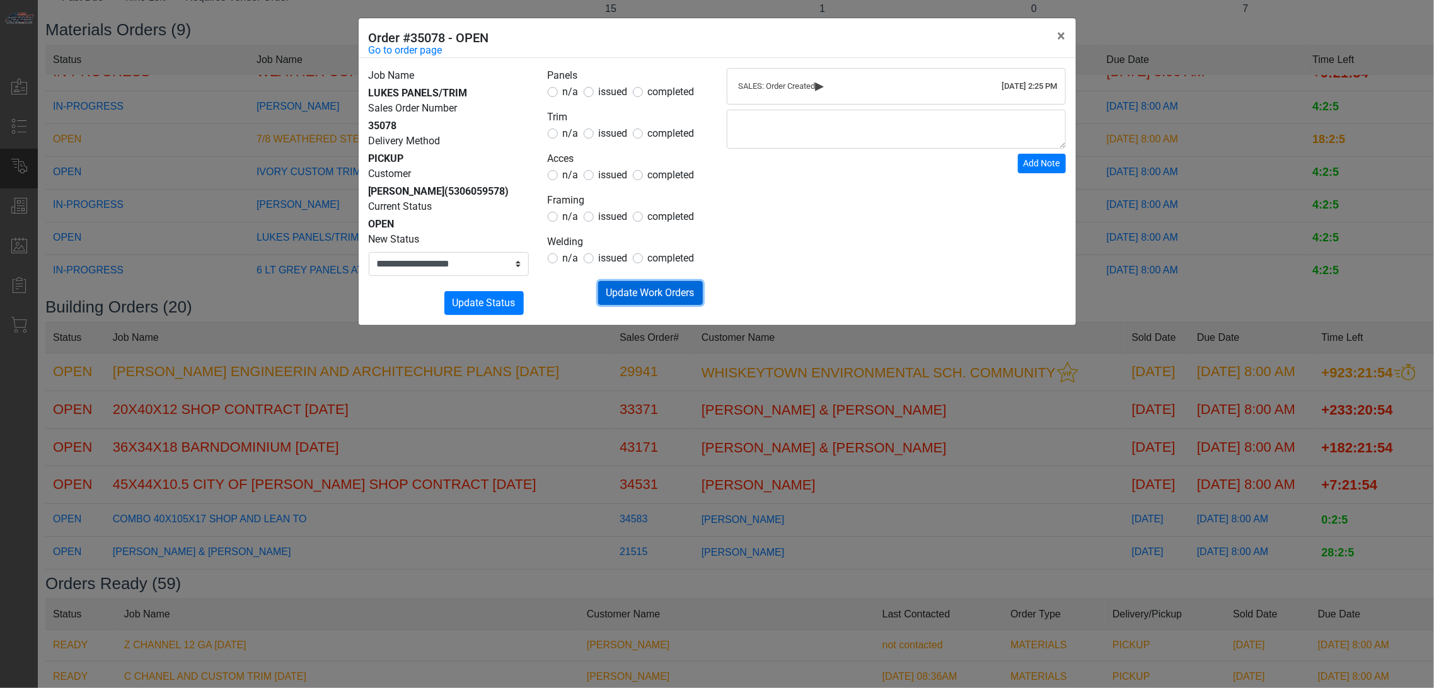
click at [619, 289] on span "Update Work Orders" at bounding box center [651, 293] width 88 height 12
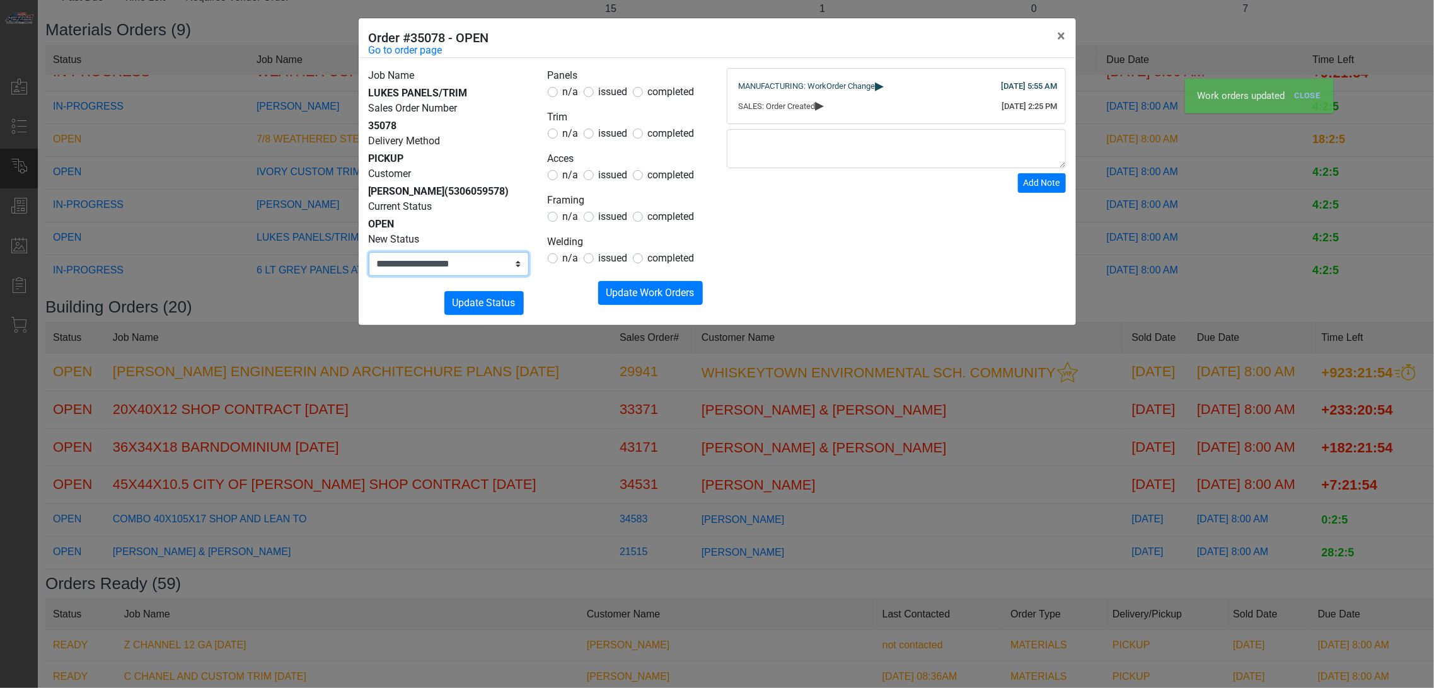
click at [496, 270] on select "**********" at bounding box center [449, 264] width 160 height 24
select select "**********"
click at [369, 252] on select "**********" at bounding box center [449, 264] width 160 height 24
click at [487, 294] on button "Submitting Update Status" at bounding box center [483, 303] width 79 height 24
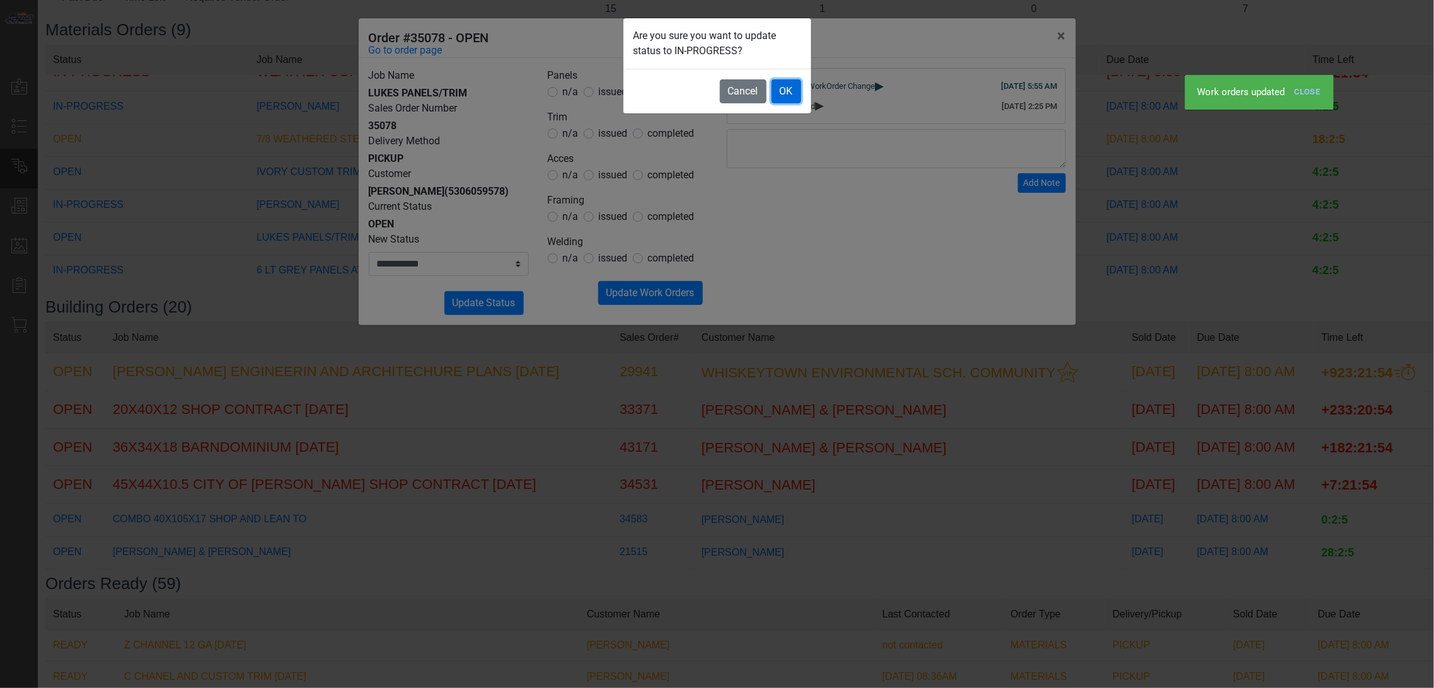
click at [786, 91] on button "OK" at bounding box center [787, 91] width 30 height 24
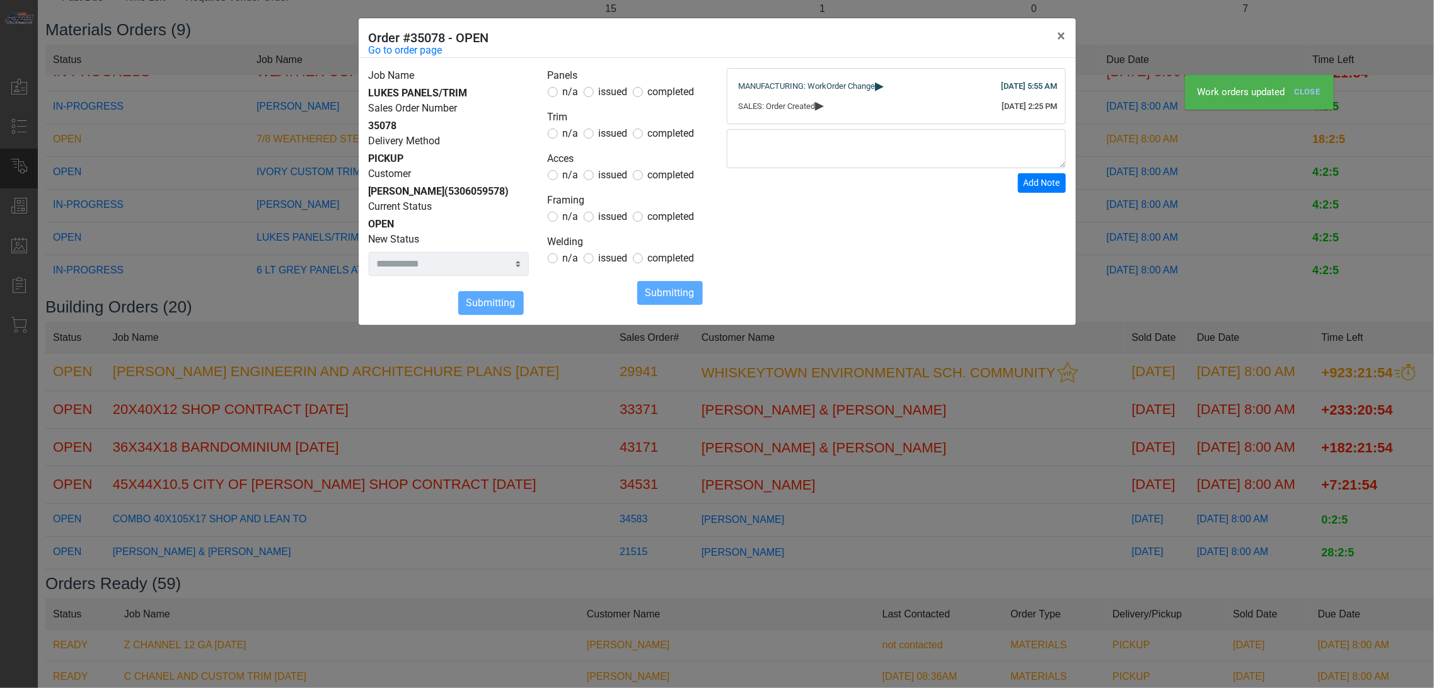
select select
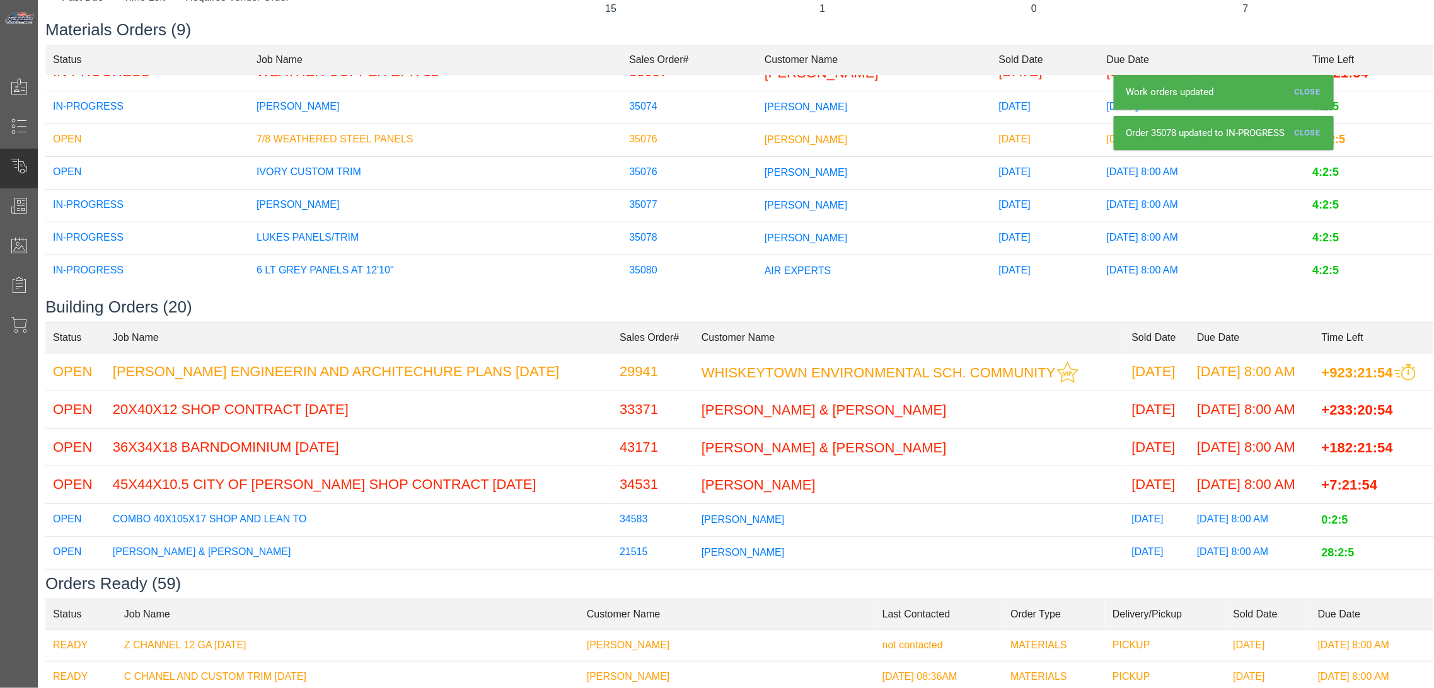
click at [765, 166] on span "[PERSON_NAME]" at bounding box center [806, 171] width 83 height 11
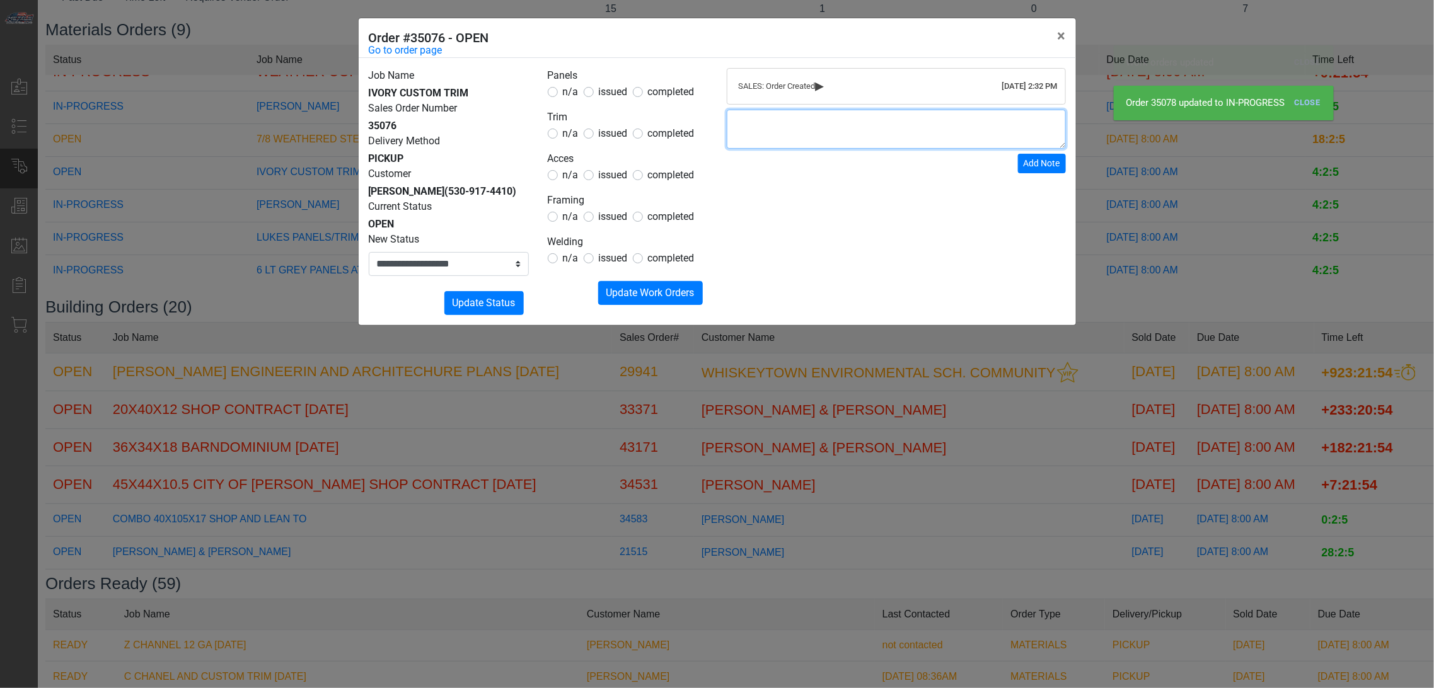
click at [763, 148] on textarea at bounding box center [896, 129] width 339 height 39
type textarea "*"
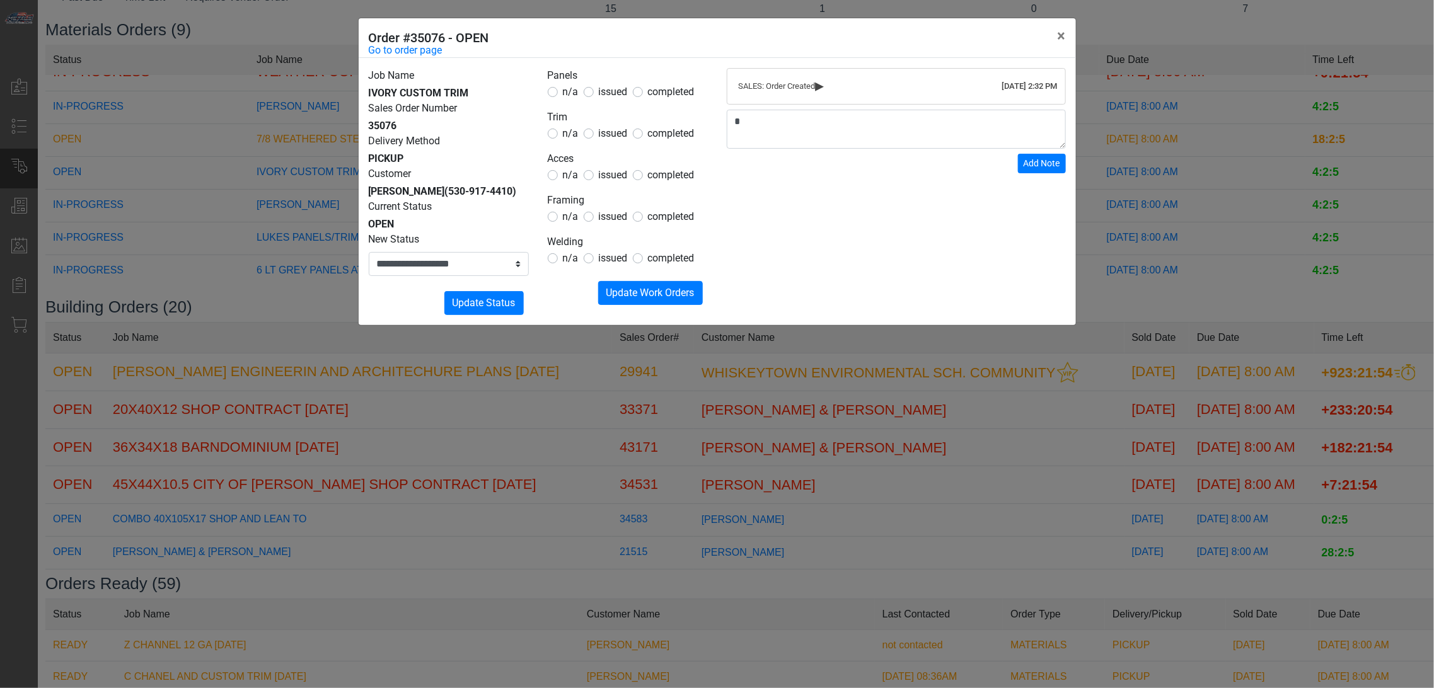
click at [287, 30] on div "**********" at bounding box center [717, 344] width 1434 height 688
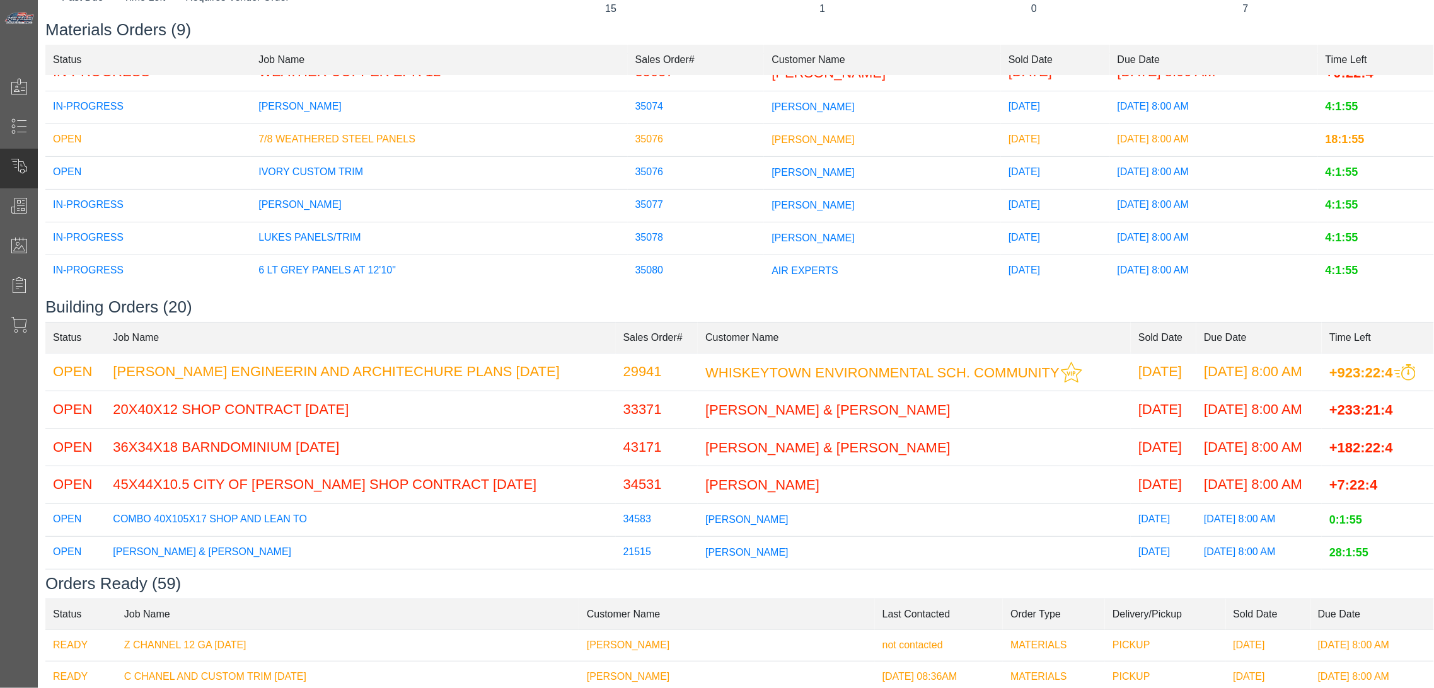
click at [772, 232] on span "[PERSON_NAME]" at bounding box center [813, 237] width 83 height 11
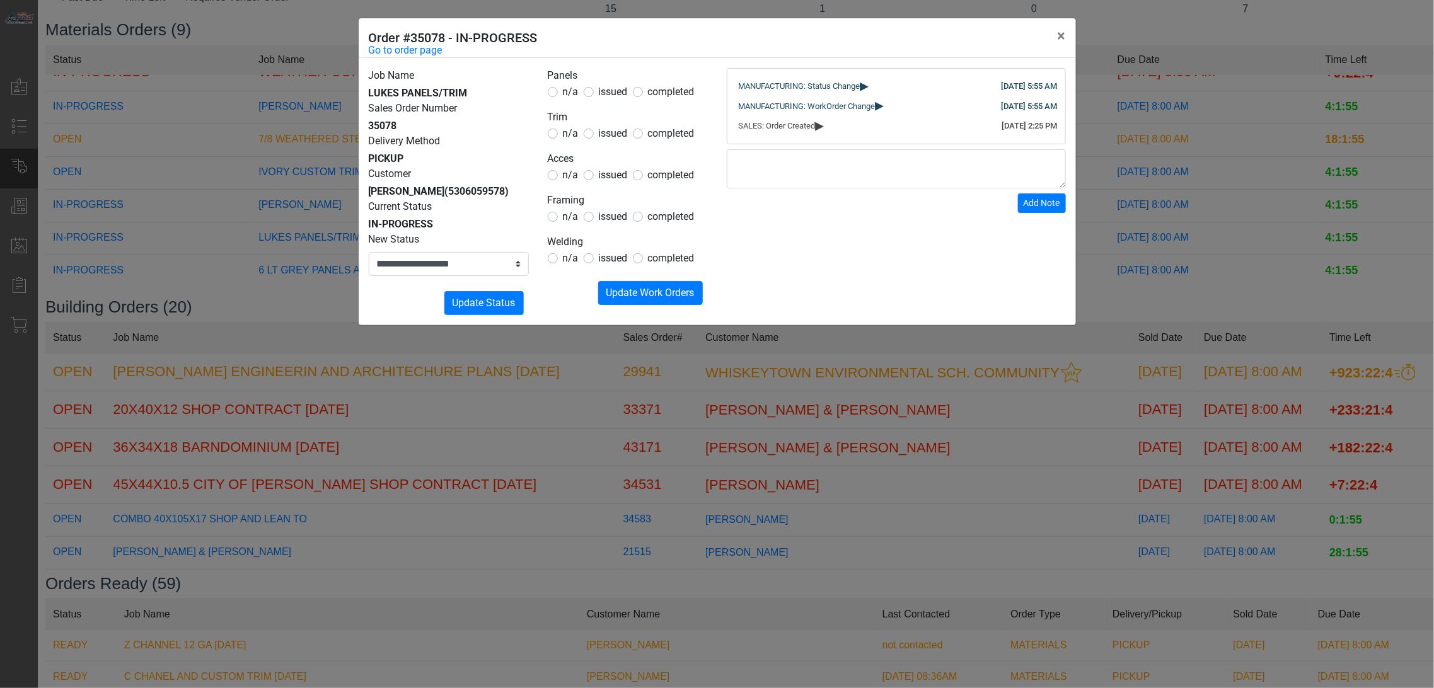
click at [719, 362] on div "**********" at bounding box center [717, 344] width 1434 height 688
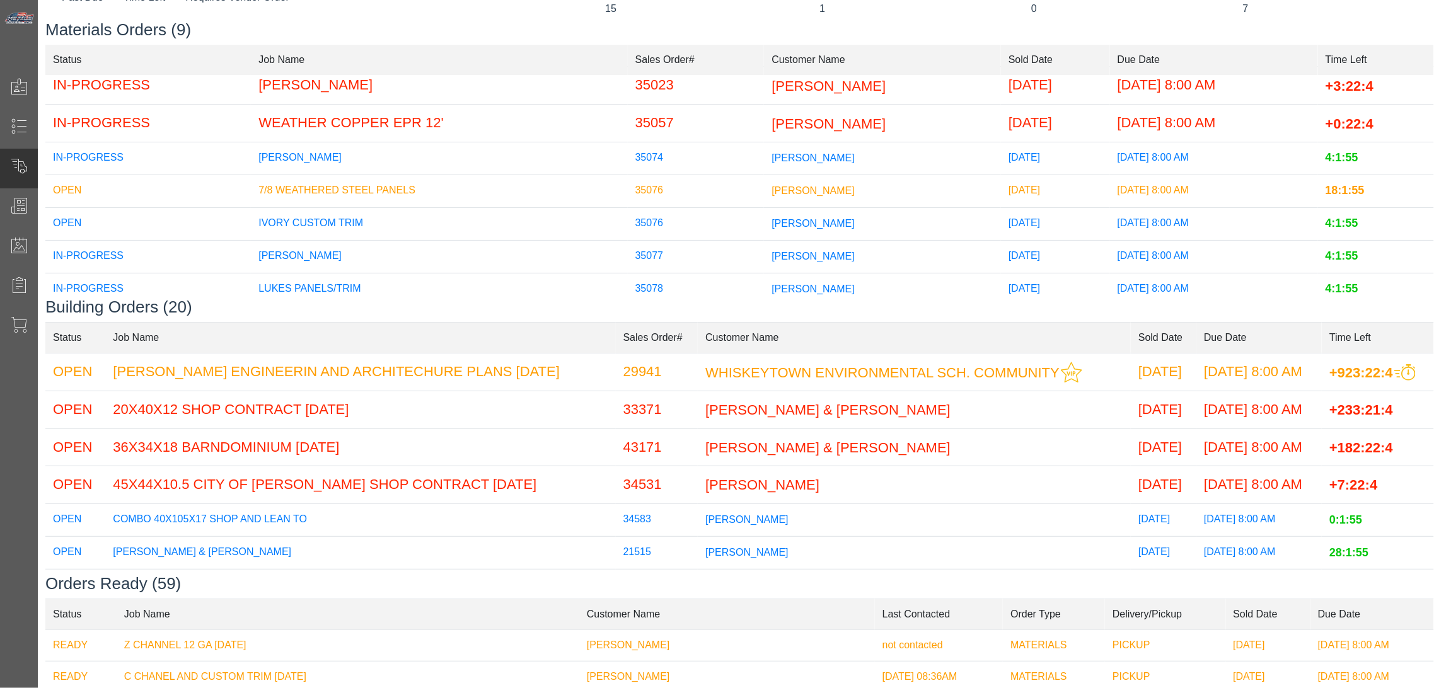
scroll to position [108, 0]
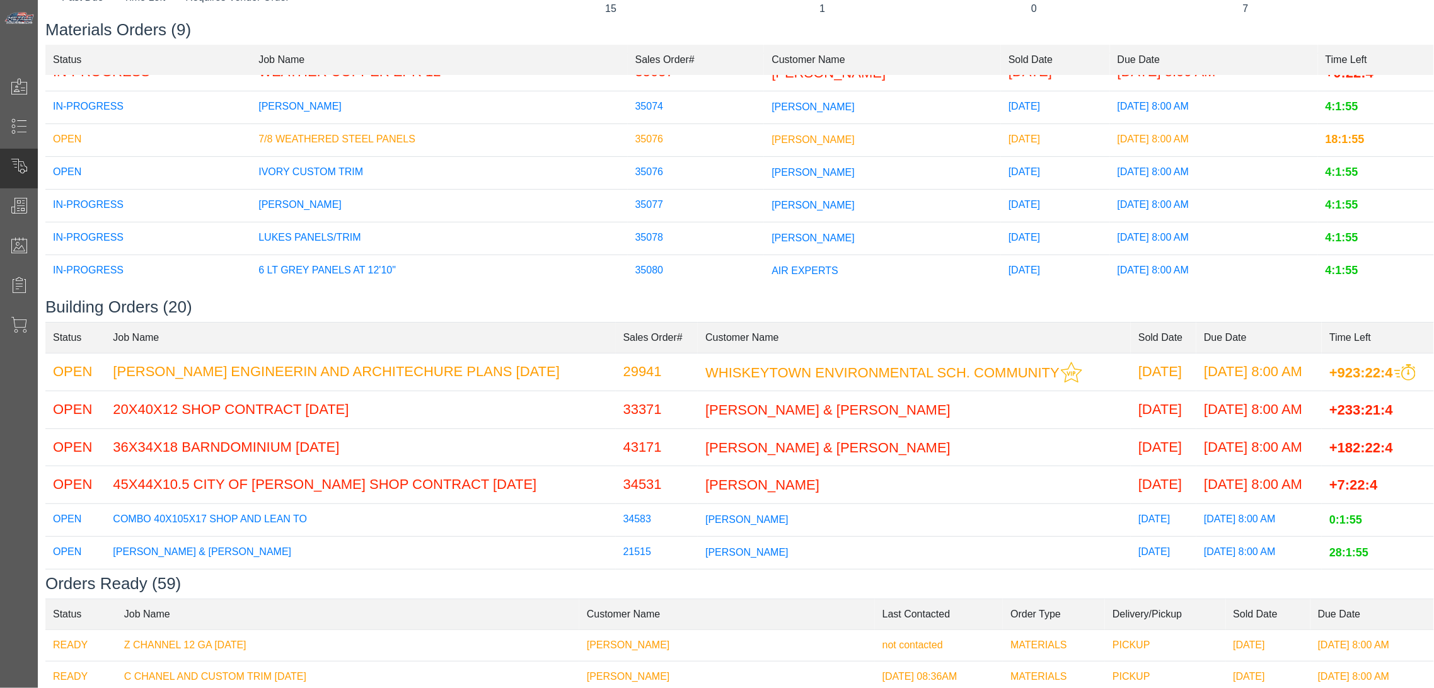
click at [807, 166] on span "[PERSON_NAME]" at bounding box center [813, 171] width 83 height 11
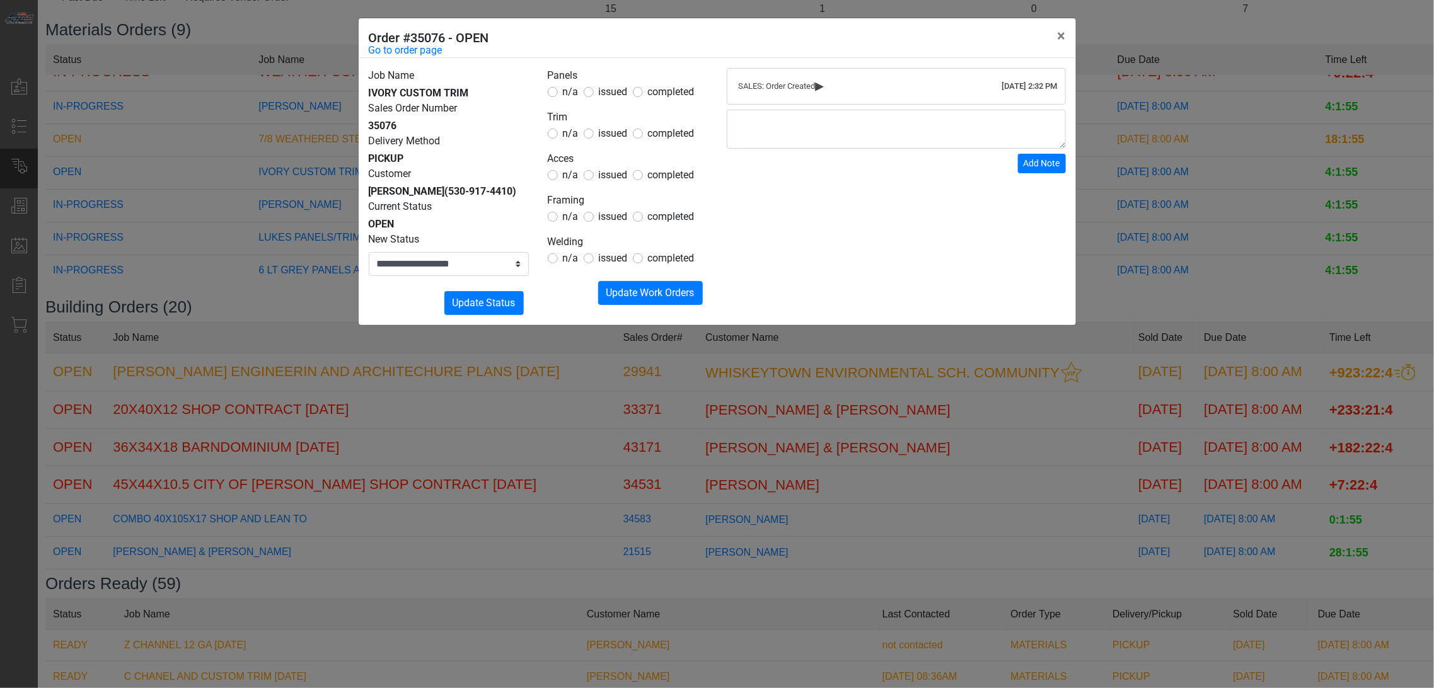
drag, startPoint x: 798, startPoint y: 430, endPoint x: 803, endPoint y: 416, distance: 14.6
click at [798, 429] on div "**********" at bounding box center [717, 344] width 1434 height 688
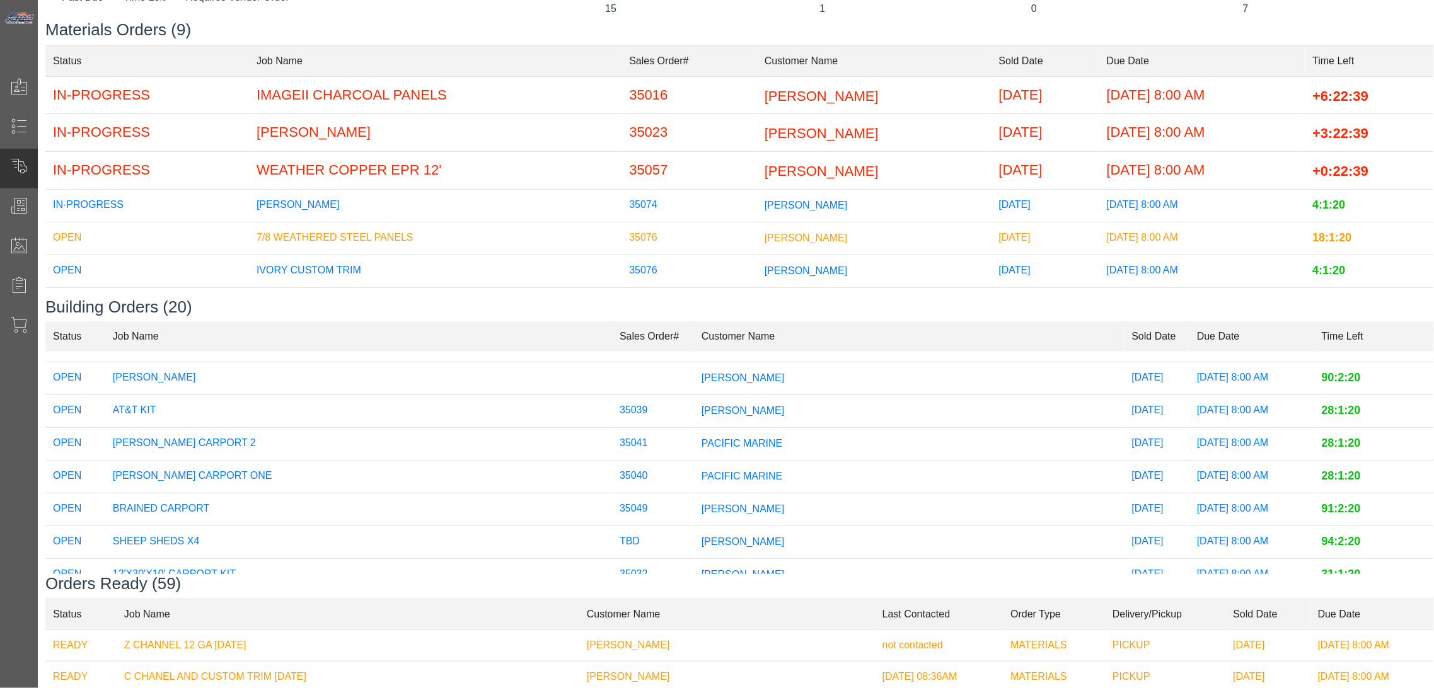
scroll to position [280, 0]
